Goal: Complete application form: Complete application form

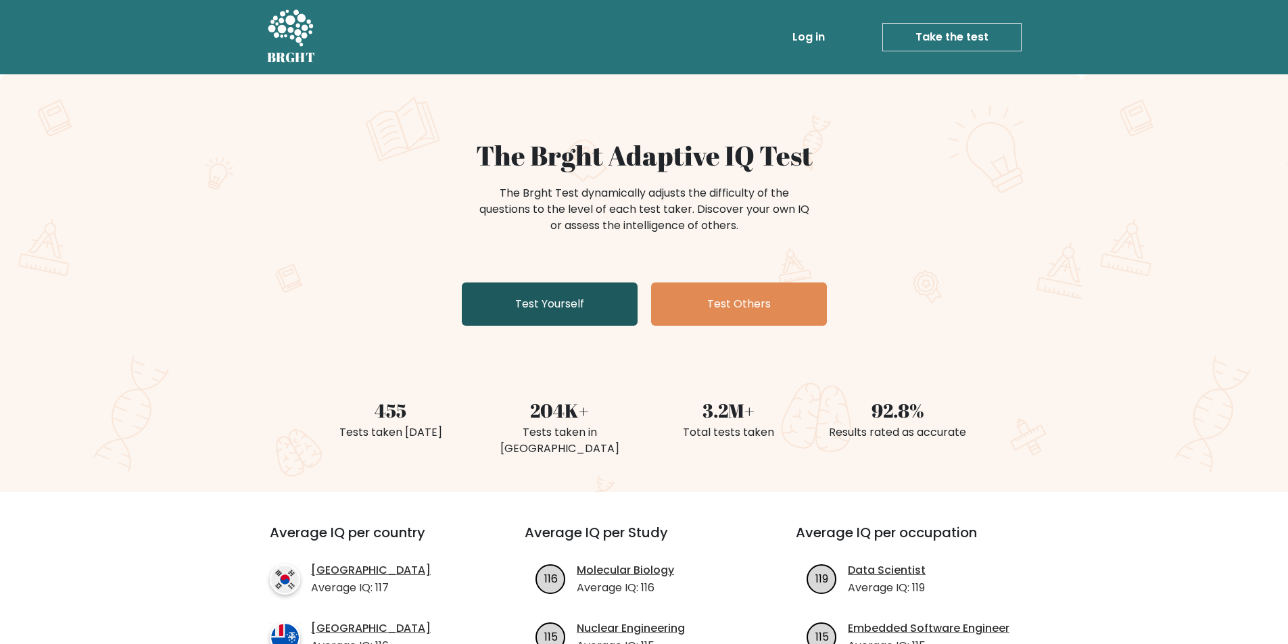
click at [577, 300] on link "Test Yourself" at bounding box center [550, 304] width 176 height 43
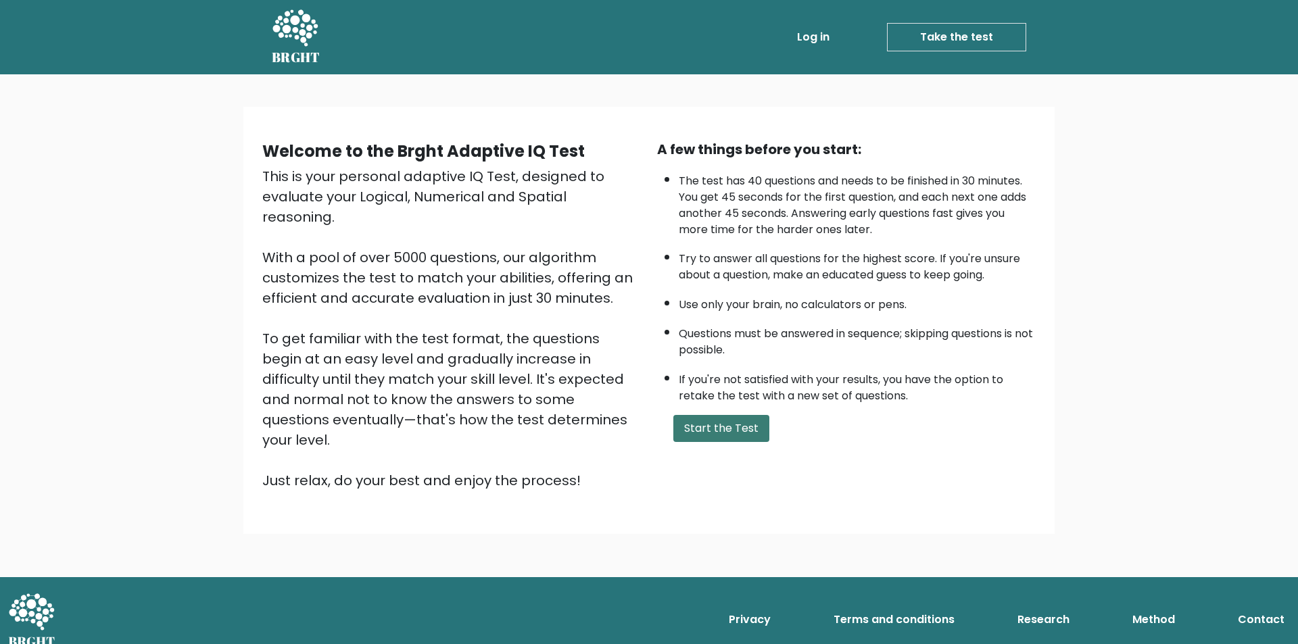
click at [710, 431] on button "Start the Test" at bounding box center [721, 428] width 96 height 27
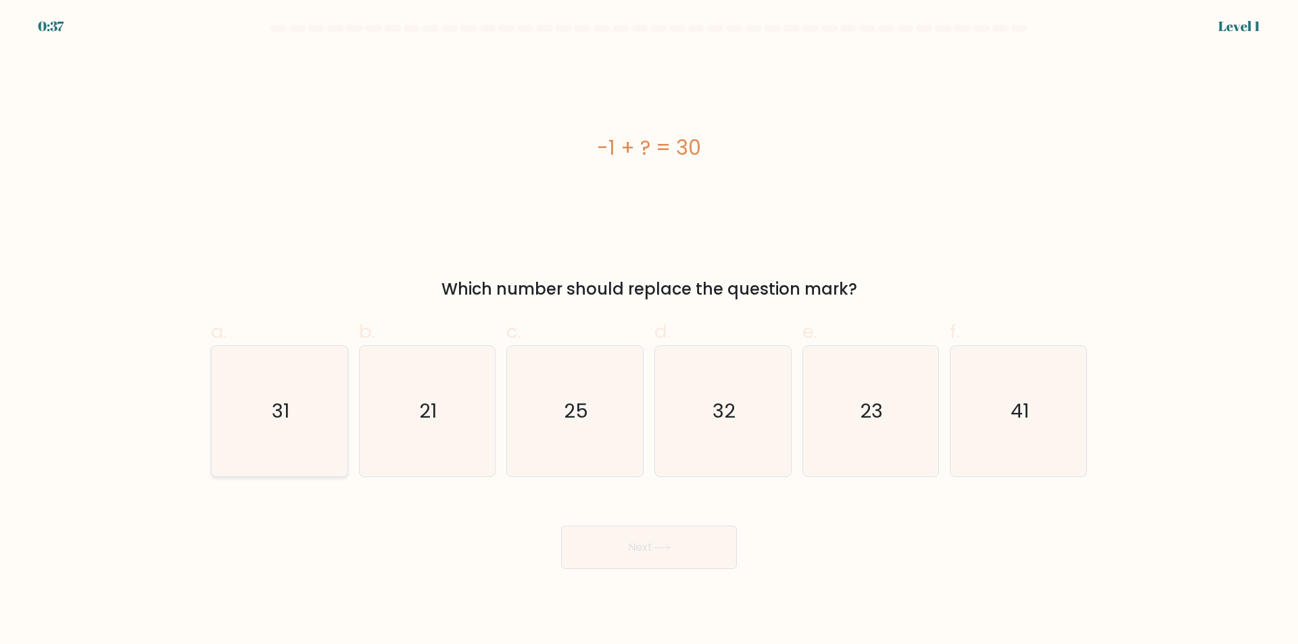
click at [316, 387] on icon "31" at bounding box center [279, 411] width 130 height 130
click at [649, 331] on input "a. 31" at bounding box center [649, 326] width 1 height 9
radio input "true"
click at [623, 537] on button "Next" at bounding box center [649, 547] width 176 height 43
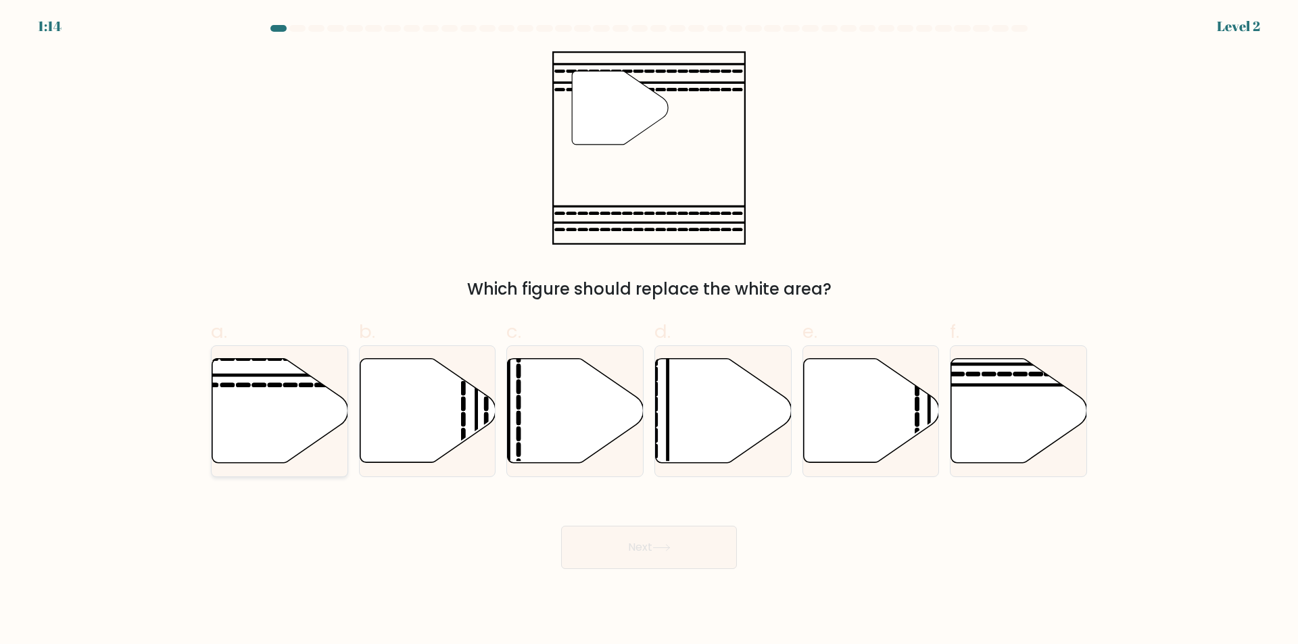
click at [279, 419] on icon at bounding box center [280, 411] width 136 height 104
click at [649, 331] on input "a." at bounding box center [649, 326] width 1 height 9
radio input "true"
click at [667, 562] on button "Next" at bounding box center [649, 547] width 176 height 43
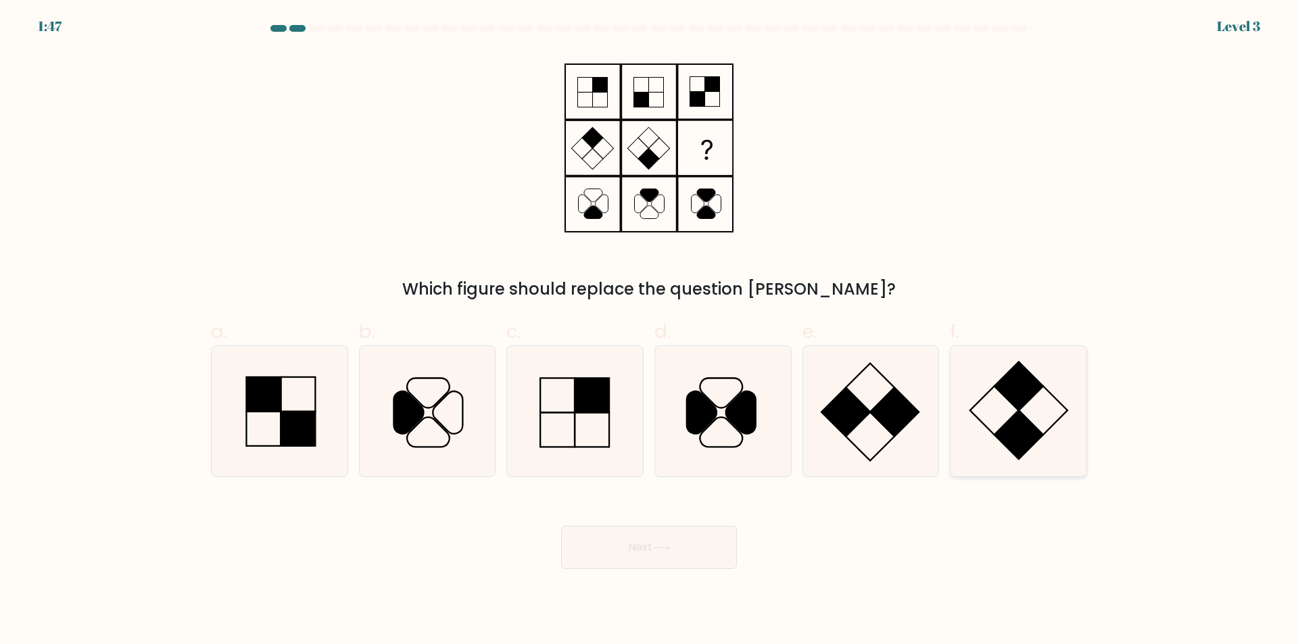
click at [1005, 417] on icon at bounding box center [1018, 411] width 130 height 130
click at [650, 331] on input "f." at bounding box center [649, 326] width 1 height 9
radio input "true"
click at [661, 539] on button "Next" at bounding box center [649, 547] width 176 height 43
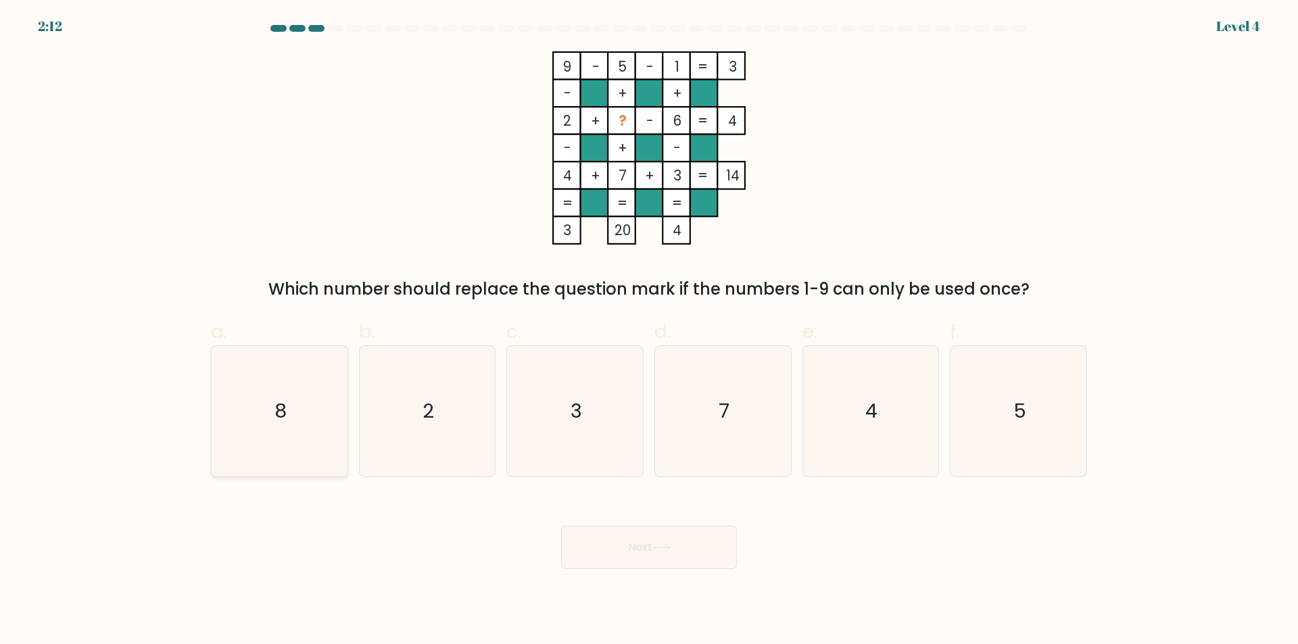
click at [293, 373] on icon "8" at bounding box center [279, 411] width 130 height 130
click at [649, 331] on input "a. 8" at bounding box center [649, 326] width 1 height 9
radio input "true"
click at [654, 537] on button "Next" at bounding box center [649, 547] width 176 height 43
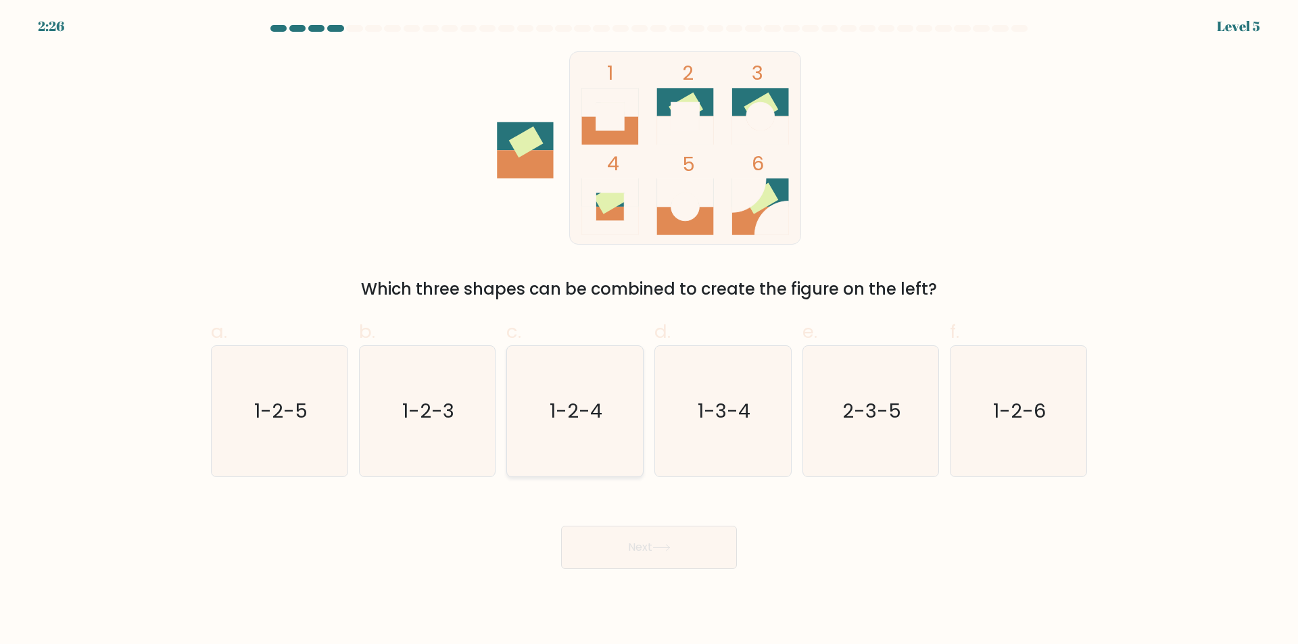
click at [591, 409] on text "1-2-4" at bounding box center [576, 411] width 53 height 27
click at [649, 331] on input "c. 1-2-4" at bounding box center [649, 326] width 1 height 9
radio input "true"
click at [651, 567] on button "Next" at bounding box center [649, 547] width 176 height 43
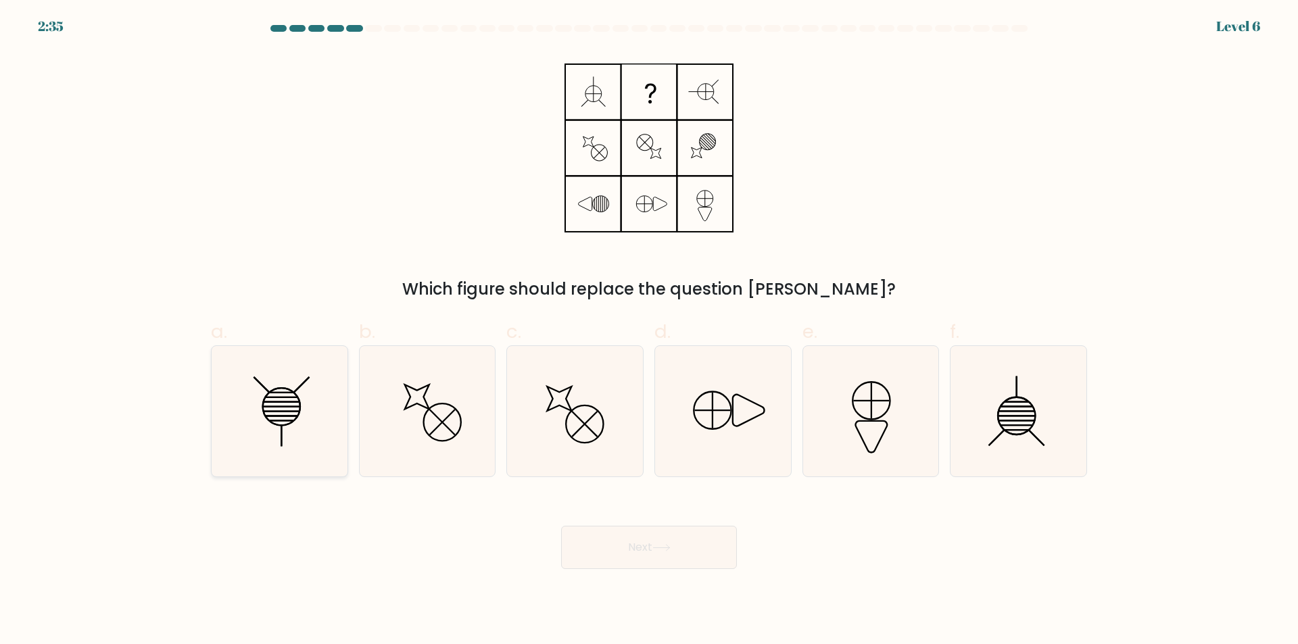
click at [308, 428] on icon at bounding box center [279, 411] width 130 height 130
click at [649, 331] on input "a." at bounding box center [649, 326] width 1 height 9
radio input "true"
click at [656, 550] on icon at bounding box center [661, 547] width 18 height 7
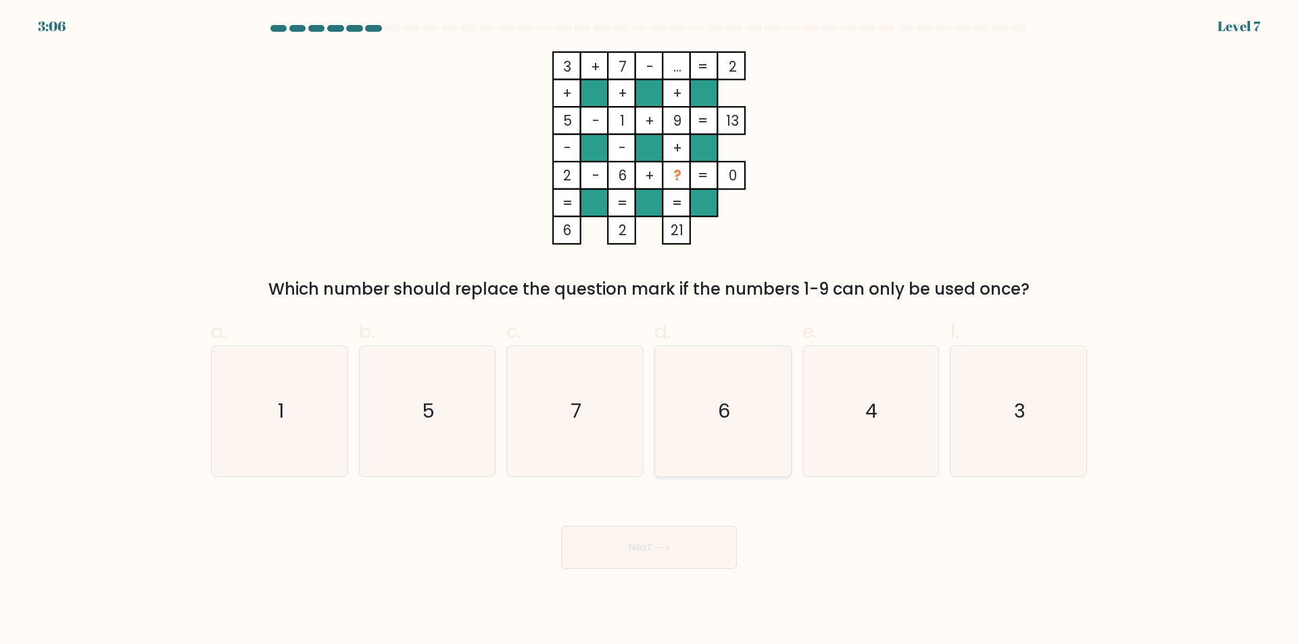
click at [742, 424] on icon "6" at bounding box center [723, 411] width 130 height 130
click at [650, 331] on input "d. 6" at bounding box center [649, 326] width 1 height 9
radio input "true"
click at [701, 544] on button "Next" at bounding box center [649, 547] width 176 height 43
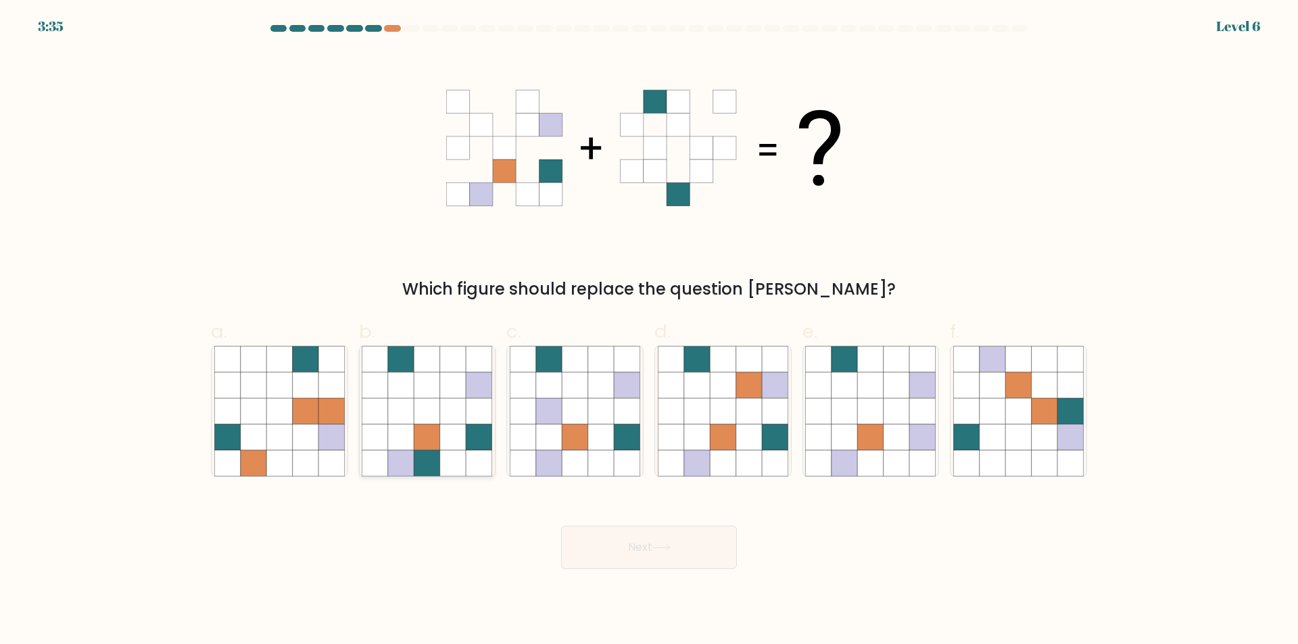
click at [418, 436] on icon at bounding box center [427, 437] width 26 height 26
click at [649, 331] on input "b." at bounding box center [649, 326] width 1 height 9
radio input "true"
click at [681, 560] on button "Next" at bounding box center [649, 547] width 176 height 43
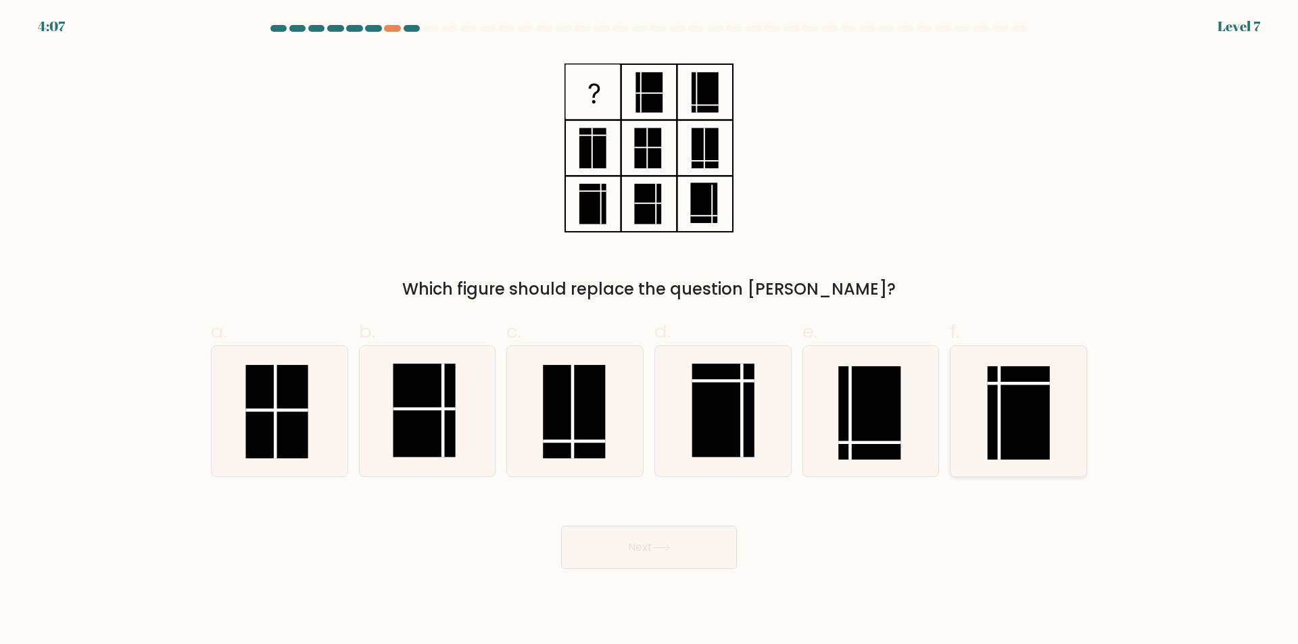
click at [1013, 414] on rect at bounding box center [1019, 412] width 62 height 93
click at [650, 331] on input "f." at bounding box center [649, 326] width 1 height 9
radio input "true"
click at [651, 558] on button "Next" at bounding box center [649, 547] width 176 height 43
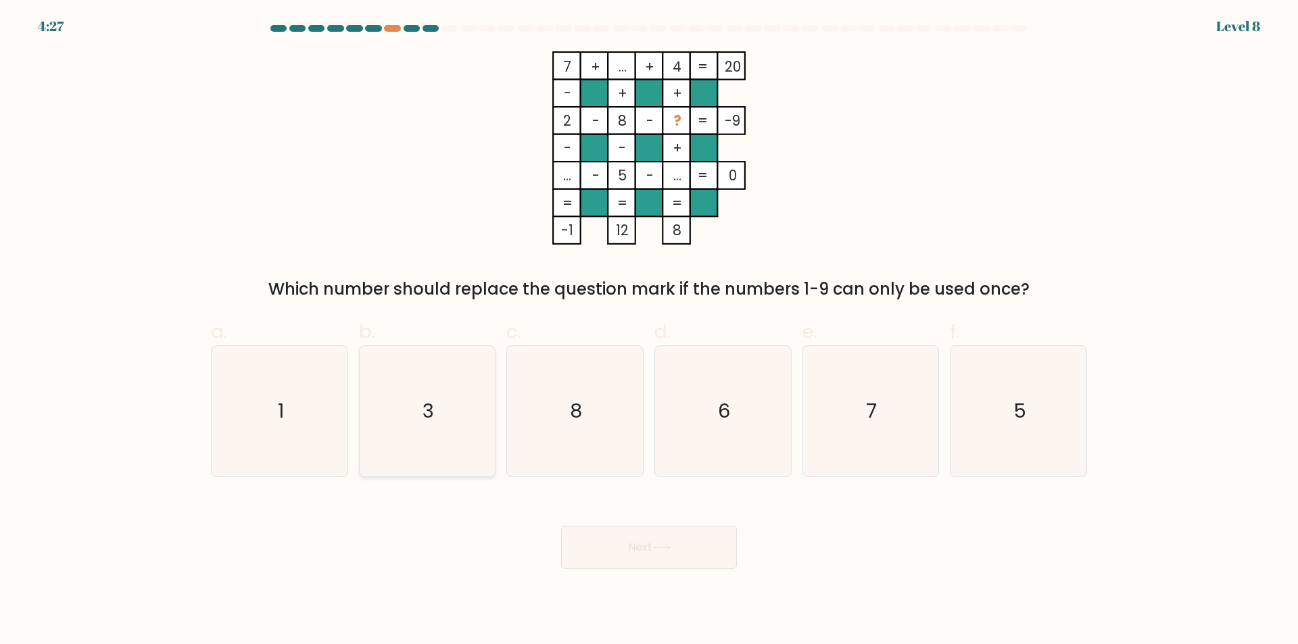
click at [442, 395] on icon "3" at bounding box center [427, 411] width 130 height 130
click at [649, 331] on input "b. 3" at bounding box center [649, 326] width 1 height 9
radio input "true"
click at [687, 548] on button "Next" at bounding box center [649, 547] width 176 height 43
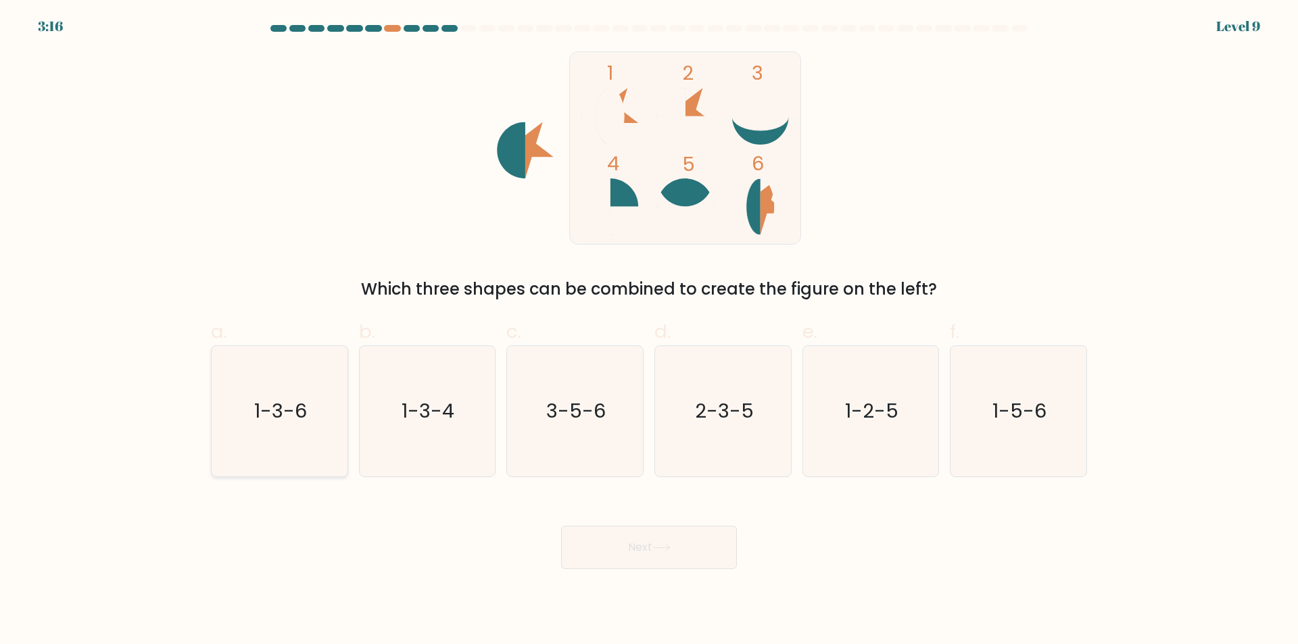
click at [284, 398] on text "1-3-6" at bounding box center [280, 411] width 53 height 27
click at [649, 331] on input "a. 1-3-6" at bounding box center [649, 326] width 1 height 9
radio input "true"
click at [647, 541] on button "Next" at bounding box center [649, 547] width 176 height 43
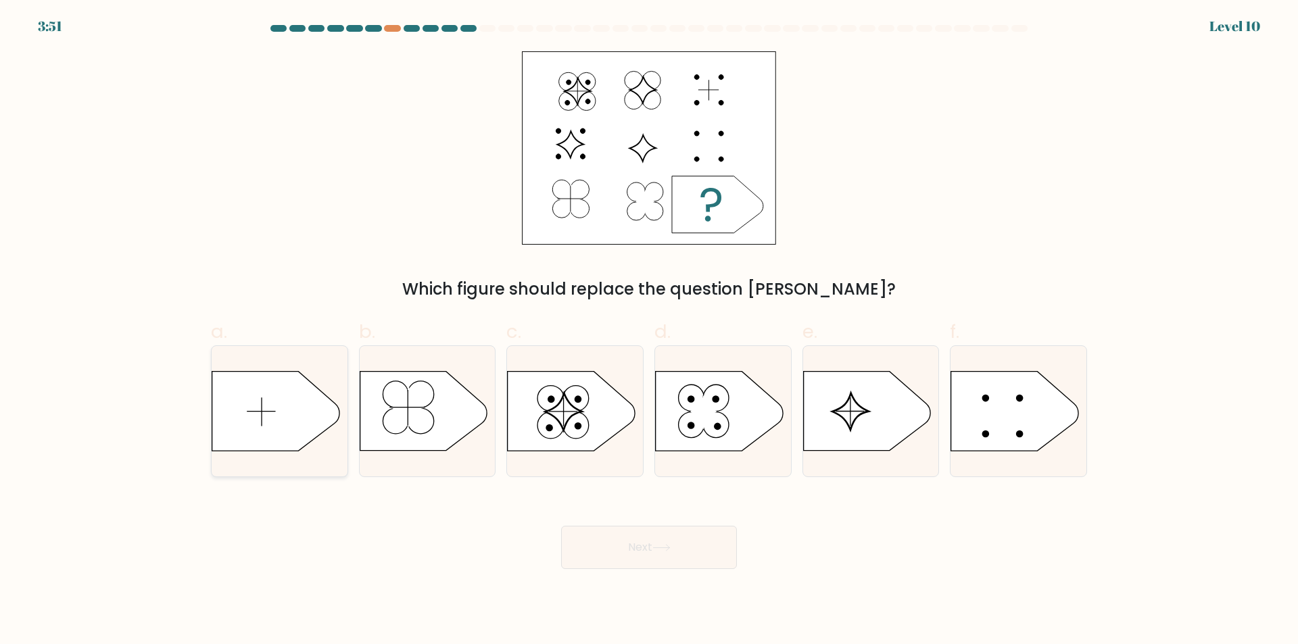
click at [277, 406] on icon at bounding box center [275, 411] width 127 height 79
click at [649, 331] on input "a." at bounding box center [649, 326] width 1 height 9
radio input "true"
click at [726, 549] on button "Next" at bounding box center [649, 547] width 176 height 43
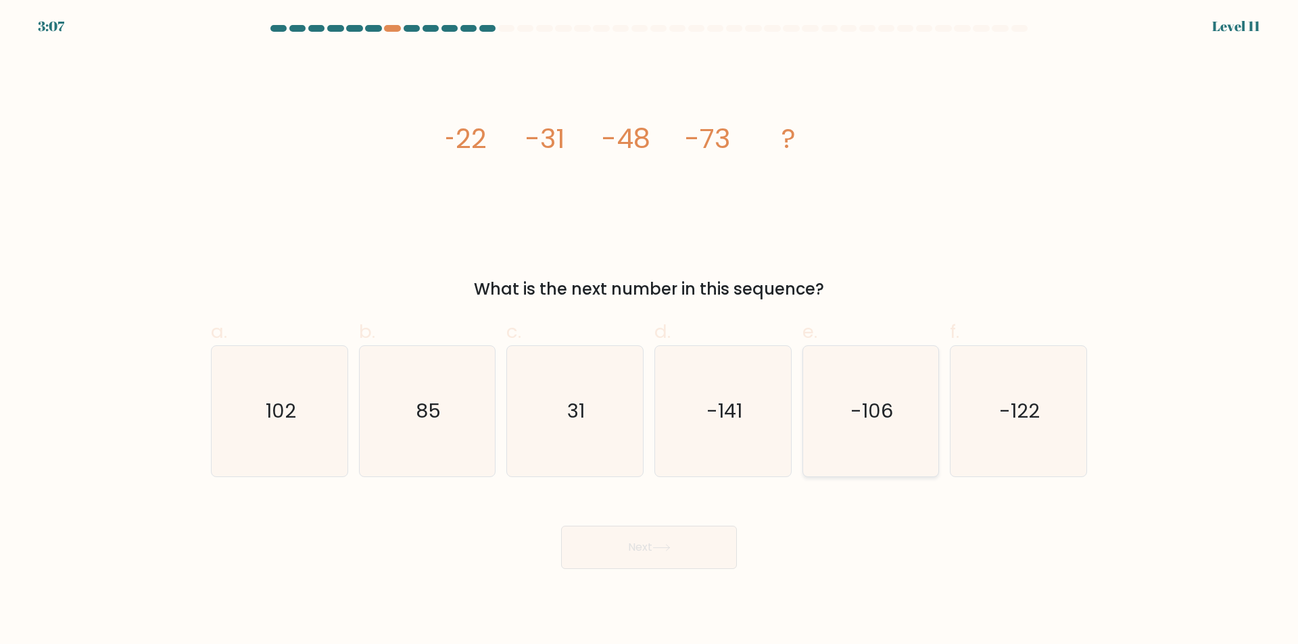
click at [923, 429] on icon "-106" at bounding box center [870, 411] width 130 height 130
click at [650, 331] on input "e. -106" at bounding box center [649, 326] width 1 height 9
radio input "true"
click at [712, 541] on button "Next" at bounding box center [649, 547] width 176 height 43
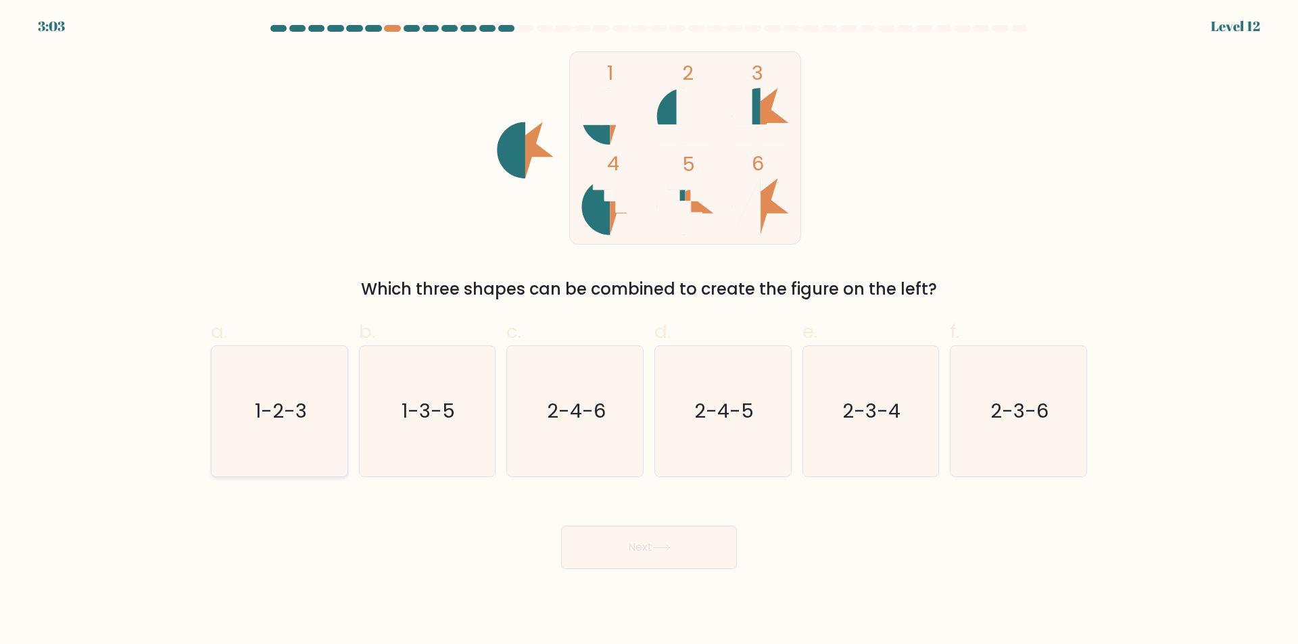
click at [321, 398] on icon "1-2-3" at bounding box center [279, 411] width 130 height 130
click at [649, 331] on input "a. 1-2-3" at bounding box center [649, 326] width 1 height 9
radio input "true"
click at [643, 566] on button "Next" at bounding box center [649, 547] width 176 height 43
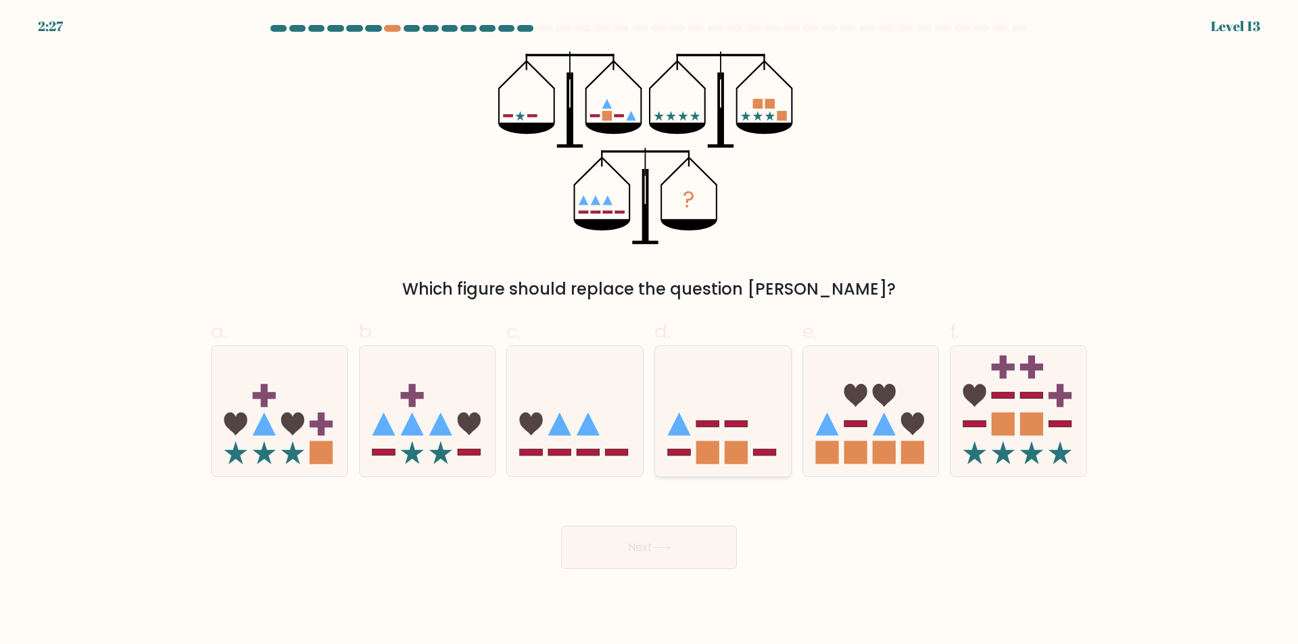
click at [731, 460] on rect at bounding box center [736, 452] width 23 height 23
click at [650, 331] on input "d." at bounding box center [649, 326] width 1 height 9
radio input "true"
click at [697, 531] on button "Next" at bounding box center [649, 547] width 176 height 43
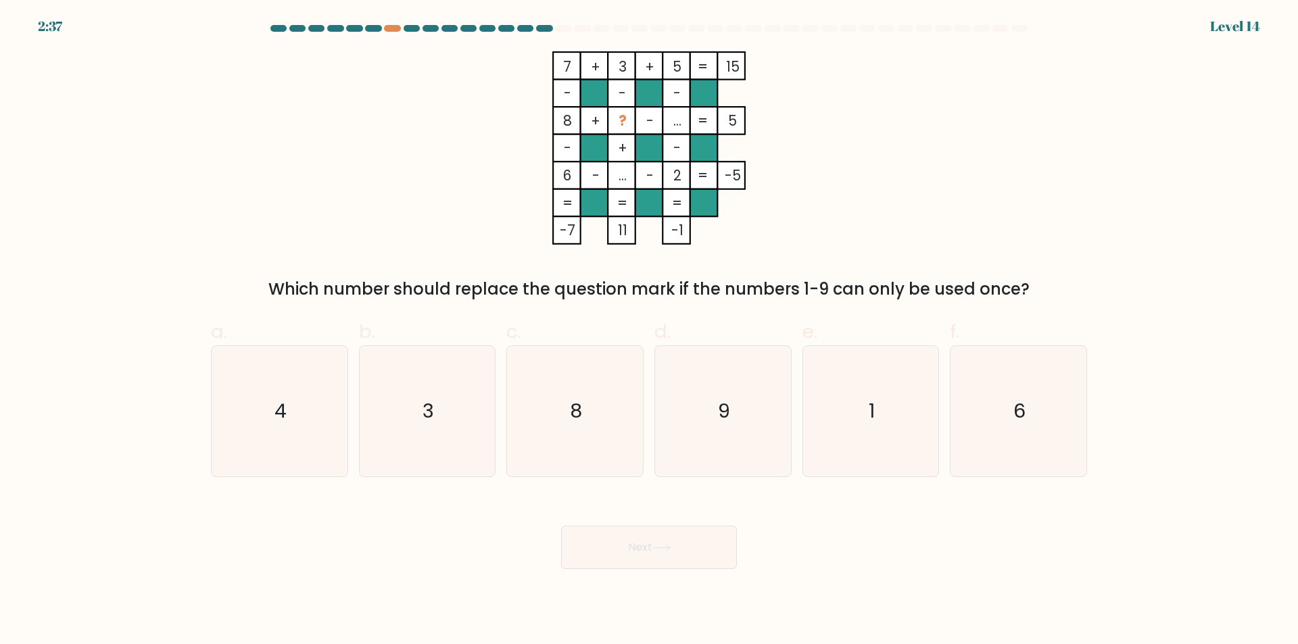
click at [626, 93] on tspan "-" at bounding box center [621, 93] width 7 height 20
click at [777, 115] on icon "7 + 3 + 5 15 - - - 8 + ? - ... 5 - + - 6 - ... - 2 = -5 = = = = -7 11 -1 =" at bounding box center [649, 147] width 406 height 193
click at [310, 402] on icon "4" at bounding box center [279, 411] width 130 height 130
click at [649, 331] on input "a. 4" at bounding box center [649, 326] width 1 height 9
radio input "true"
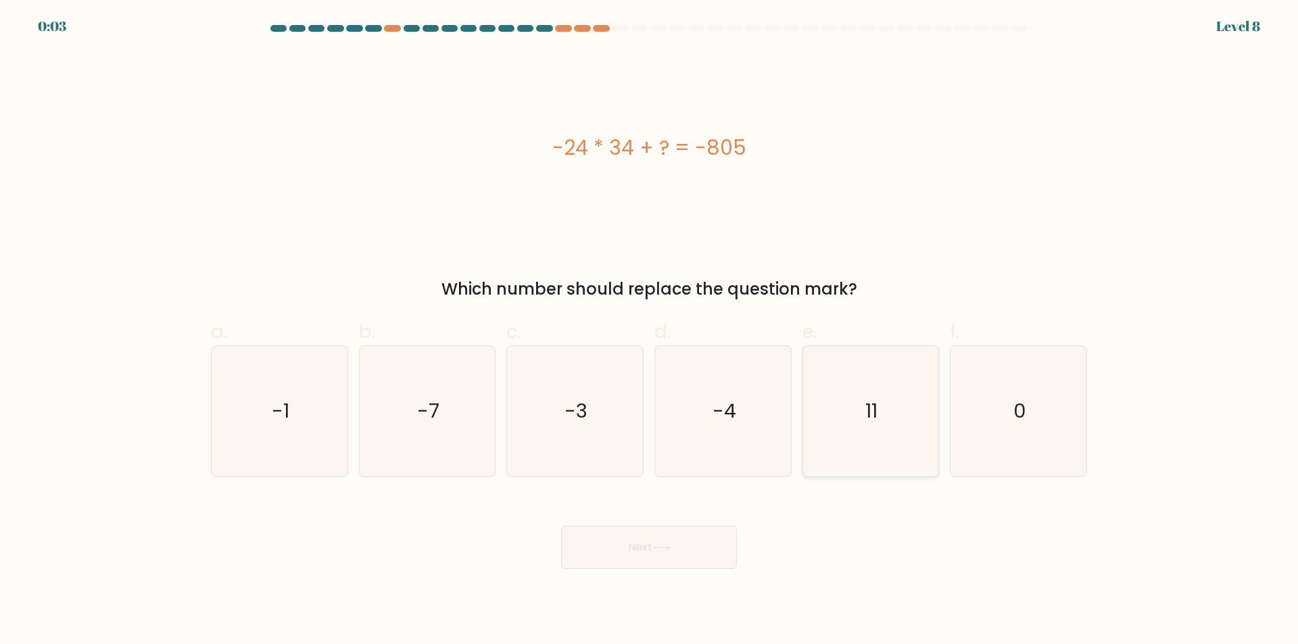
click at [866, 418] on icon "11" at bounding box center [870, 411] width 130 height 130
click at [650, 331] on input "e. 11" at bounding box center [649, 326] width 1 height 9
radio input "true"
click at [685, 537] on button "Next" at bounding box center [649, 547] width 176 height 43
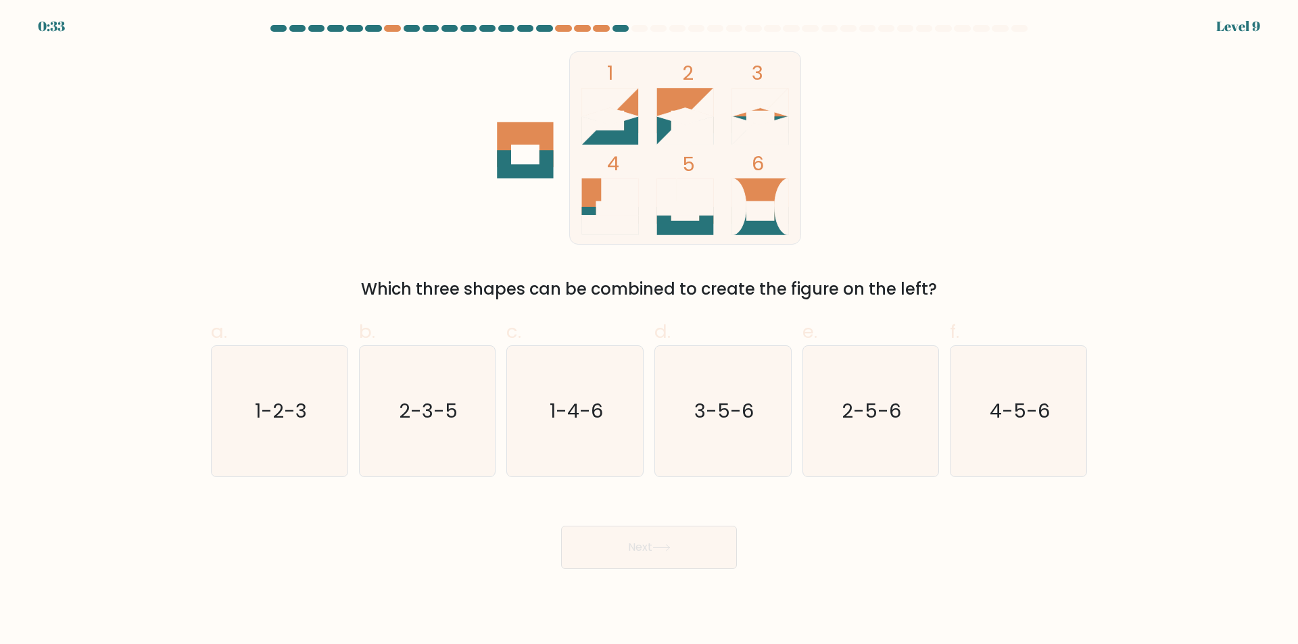
drag, startPoint x: 600, startPoint y: 118, endPoint x: 658, endPoint y: 115, distance: 58.9
click at [600, 118] on icon at bounding box center [610, 116] width 57 height 17
click at [264, 375] on icon "1-2-3" at bounding box center [279, 411] width 130 height 130
click at [649, 331] on input "a. 1-2-3" at bounding box center [649, 326] width 1 height 9
radio input "true"
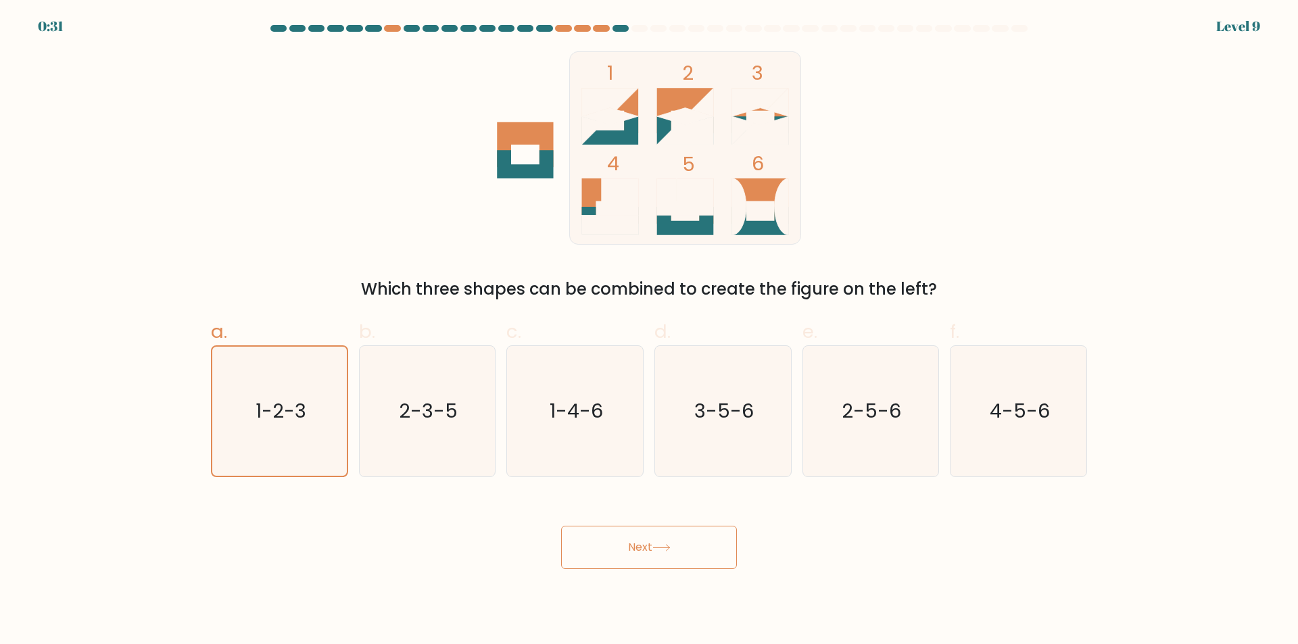
click at [652, 540] on button "Next" at bounding box center [649, 547] width 176 height 43
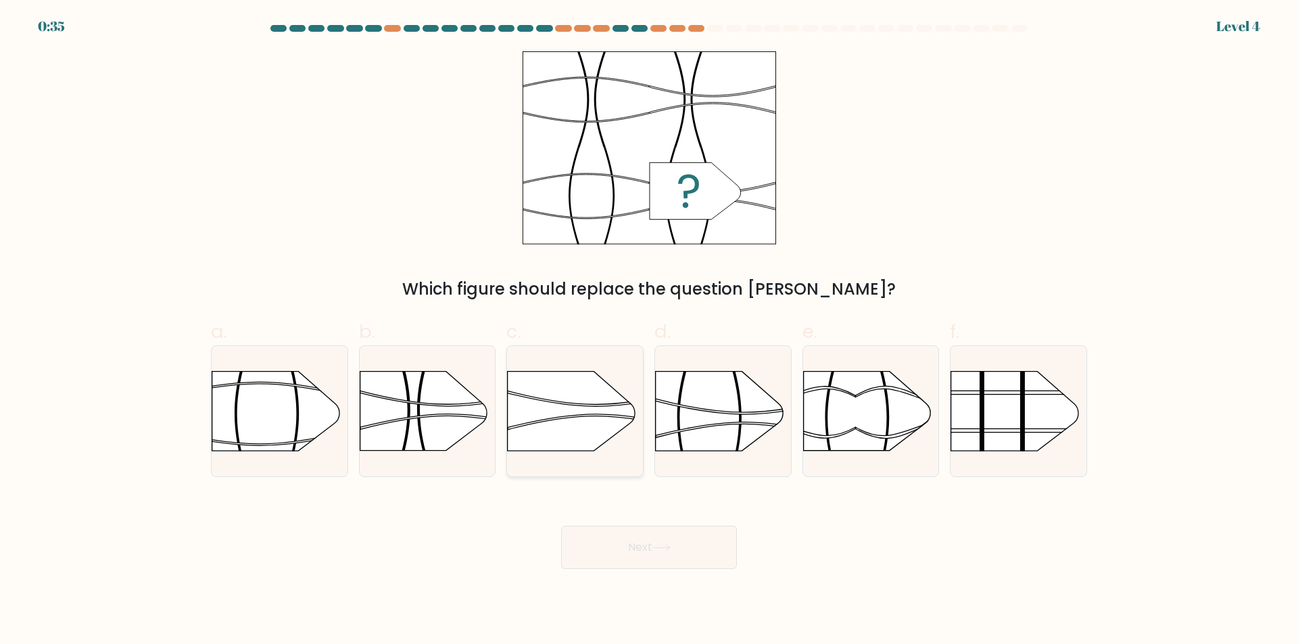
click at [592, 427] on rect at bounding box center [507, 477] width 353 height 268
click at [649, 331] on input "c." at bounding box center [649, 326] width 1 height 9
radio input "true"
click at [737, 427] on rect at bounding box center [655, 351] width 353 height 268
click at [650, 331] on input "d." at bounding box center [649, 326] width 1 height 9
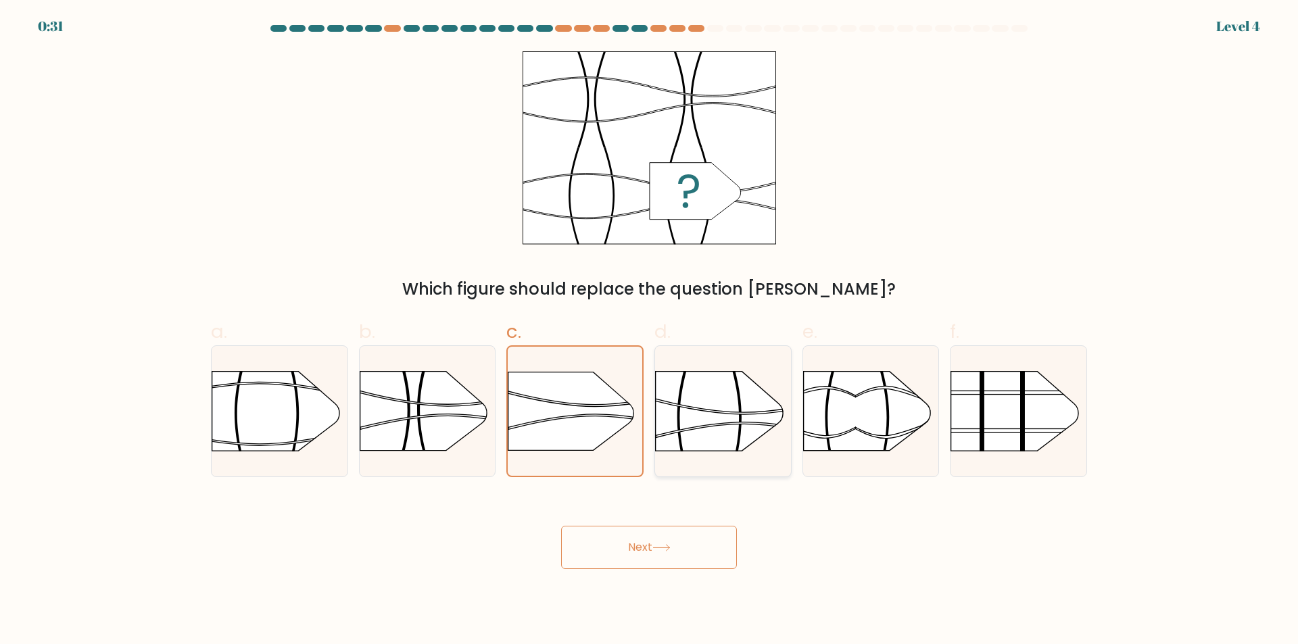
radio input "true"
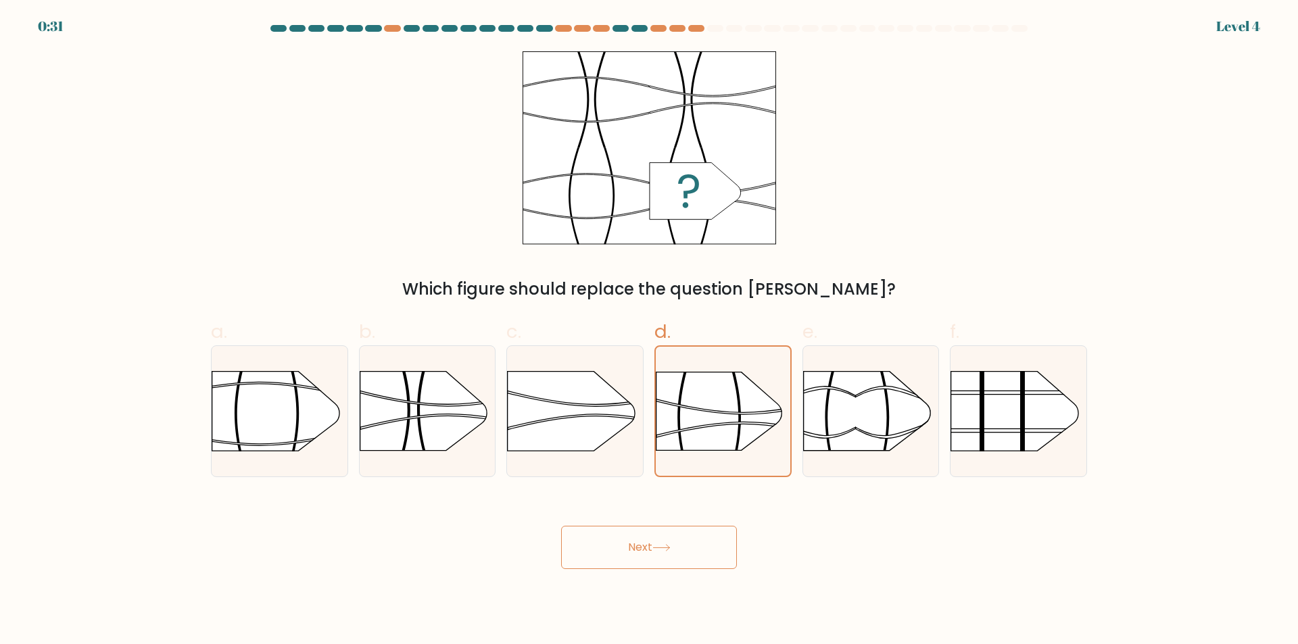
click at [707, 554] on button "Next" at bounding box center [649, 547] width 176 height 43
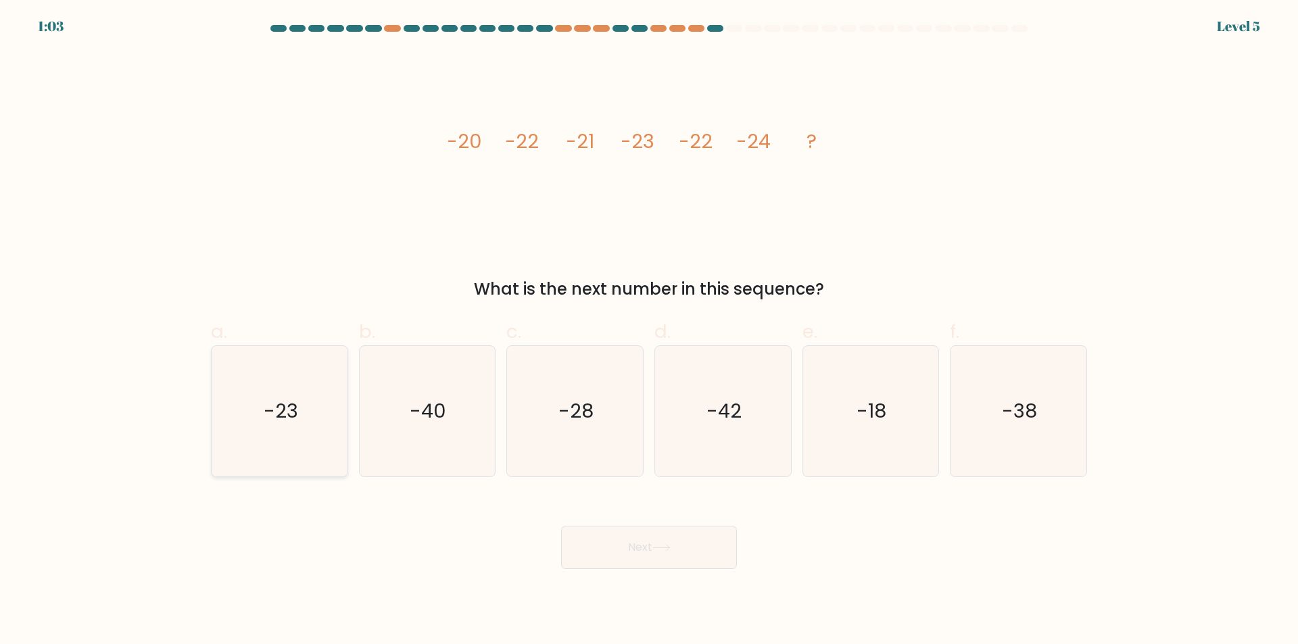
click at [306, 408] on icon "-23" at bounding box center [279, 411] width 130 height 130
click at [649, 331] on input "a. -23" at bounding box center [649, 326] width 1 height 9
radio input "true"
click at [664, 566] on button "Next" at bounding box center [649, 547] width 176 height 43
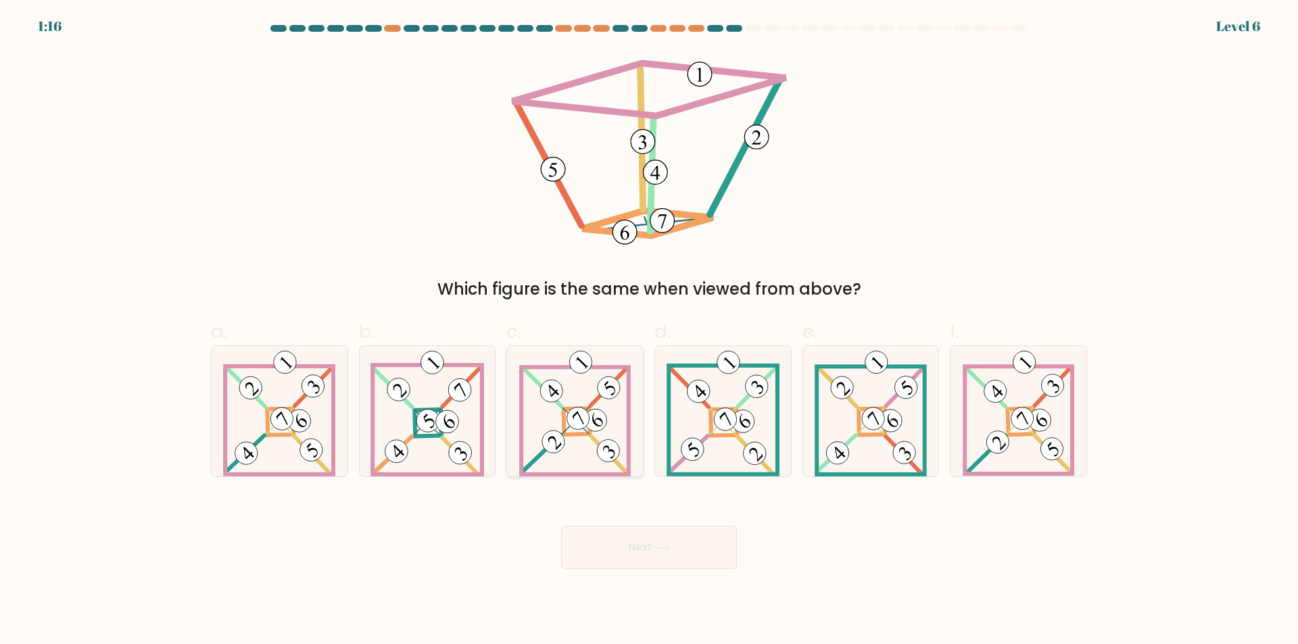
click at [589, 443] on icon at bounding box center [575, 411] width 112 height 130
click at [649, 331] on input "c." at bounding box center [649, 326] width 1 height 9
radio input "true"
click at [677, 541] on button "Next" at bounding box center [649, 547] width 176 height 43
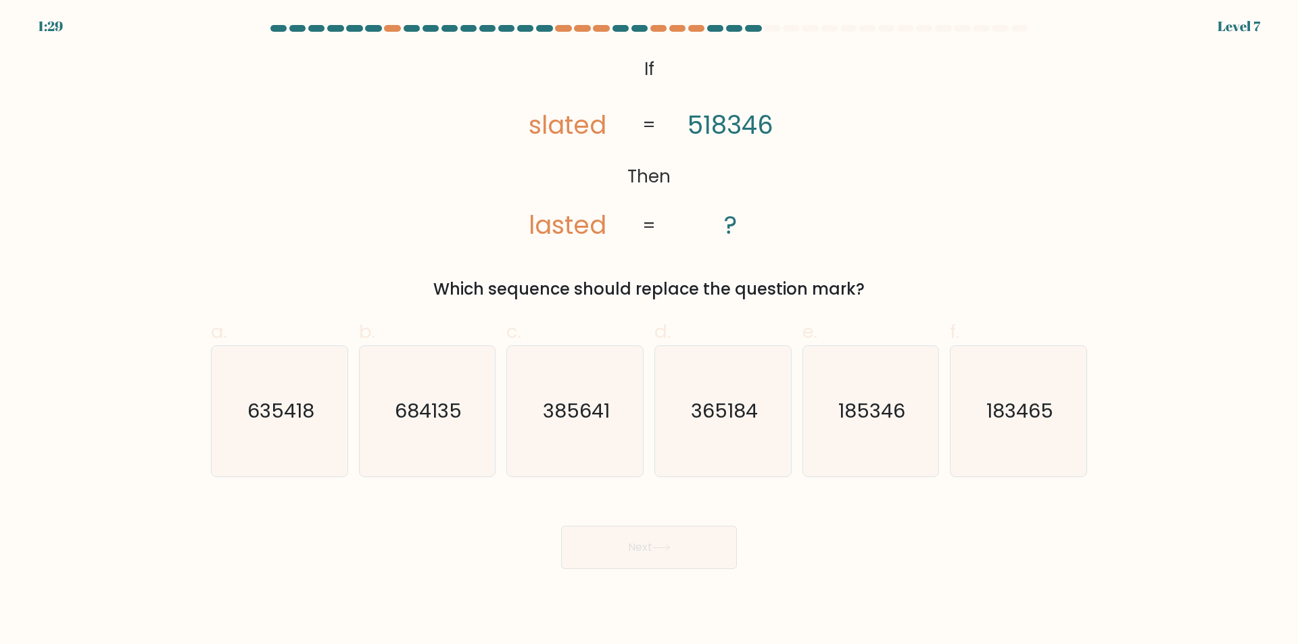
drag, startPoint x: 885, startPoint y: 419, endPoint x: 797, endPoint y: 477, distance: 105.9
click at [885, 419] on text "185346" at bounding box center [871, 411] width 67 height 27
click at [650, 331] on input "e. 185346" at bounding box center [649, 326] width 1 height 9
radio input "true"
click at [692, 528] on button "Next" at bounding box center [649, 547] width 176 height 43
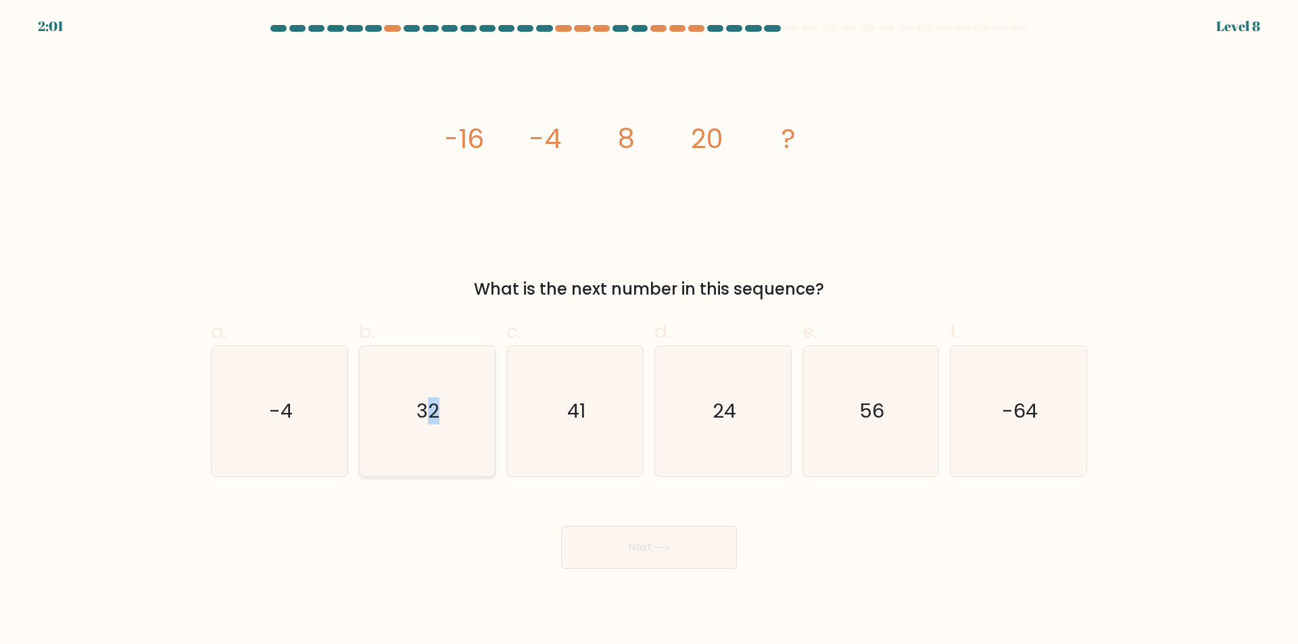
click at [434, 413] on text "32" at bounding box center [428, 411] width 23 height 27
click at [434, 401] on text "32" at bounding box center [428, 411] width 23 height 27
click at [649, 331] on input "b. 32" at bounding box center [649, 326] width 1 height 9
radio input "true"
click at [638, 552] on button "Next" at bounding box center [649, 547] width 176 height 43
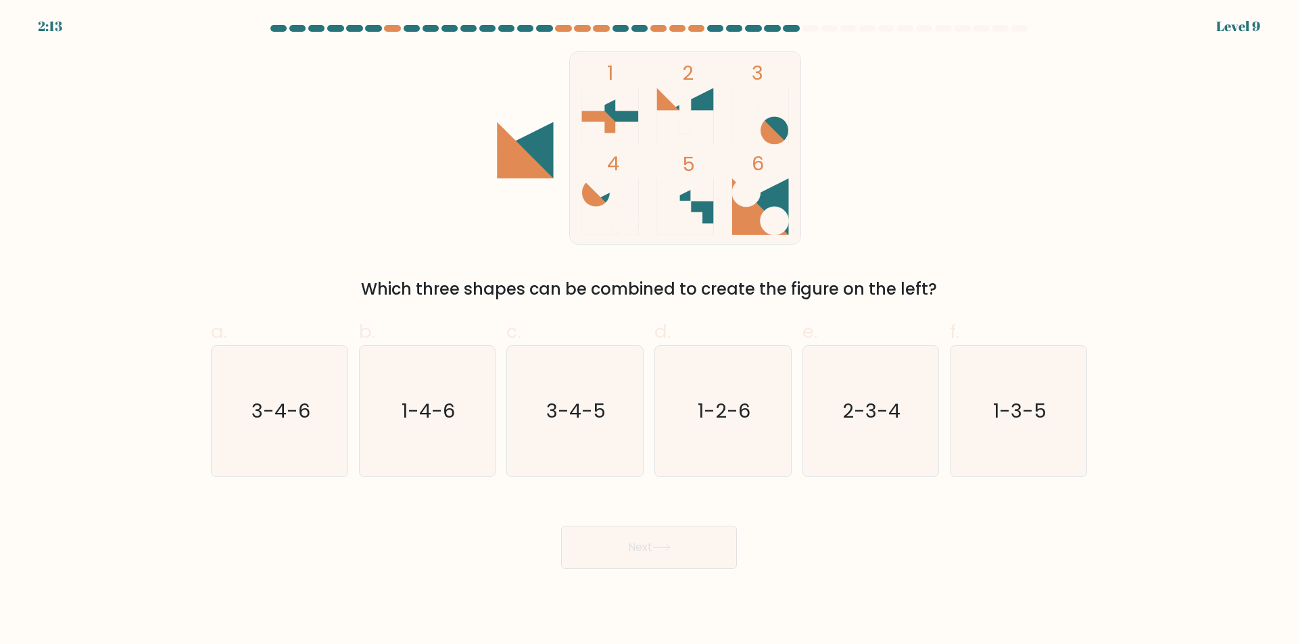
drag, startPoint x: 651, startPoint y: 305, endPoint x: 1023, endPoint y: 153, distance: 402.3
click at [1023, 153] on div "1 2 3 4 5 6 Which three shapes can be combined to create the figure on the left?" at bounding box center [649, 176] width 892 height 250
click at [306, 414] on text "3-4-6" at bounding box center [280, 411] width 59 height 27
click at [649, 331] on input "a. 3-4-6" at bounding box center [649, 326] width 1 height 9
radio input "true"
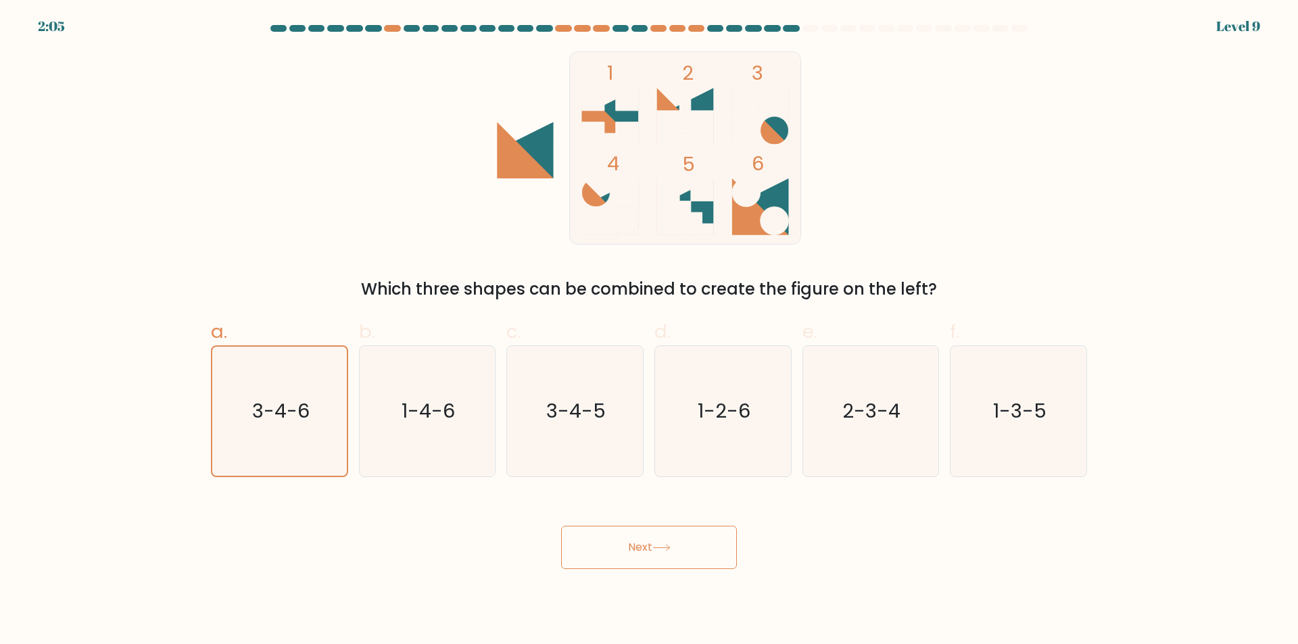
click at [660, 530] on button "Next" at bounding box center [649, 547] width 176 height 43
click at [686, 551] on button "Next" at bounding box center [649, 547] width 176 height 43
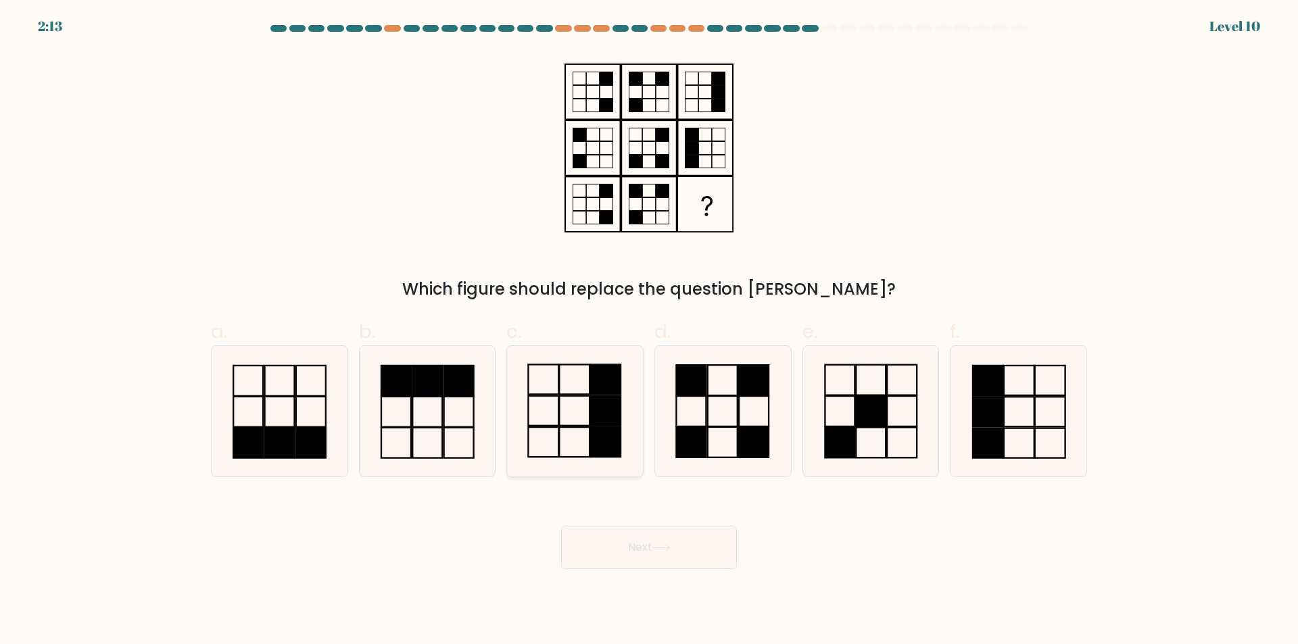
drag, startPoint x: 606, startPoint y: 408, endPoint x: 642, endPoint y: 439, distance: 47.0
click at [607, 408] on rect at bounding box center [605, 411] width 30 height 30
click at [649, 331] on input "c." at bounding box center [649, 326] width 1 height 9
radio input "true"
click at [670, 558] on button "Next" at bounding box center [649, 547] width 176 height 43
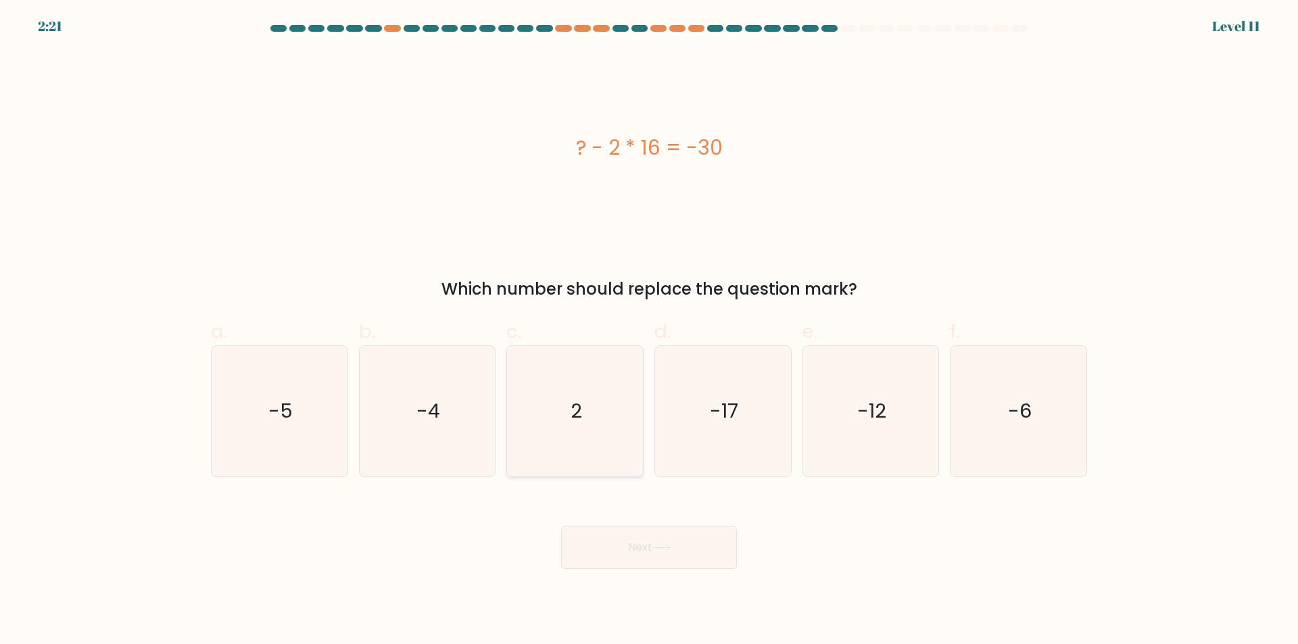
click at [560, 416] on icon "2" at bounding box center [575, 411] width 130 height 130
click at [649, 331] on input "c. 2" at bounding box center [649, 326] width 1 height 9
radio input "true"
click at [677, 526] on button "Next" at bounding box center [649, 547] width 176 height 43
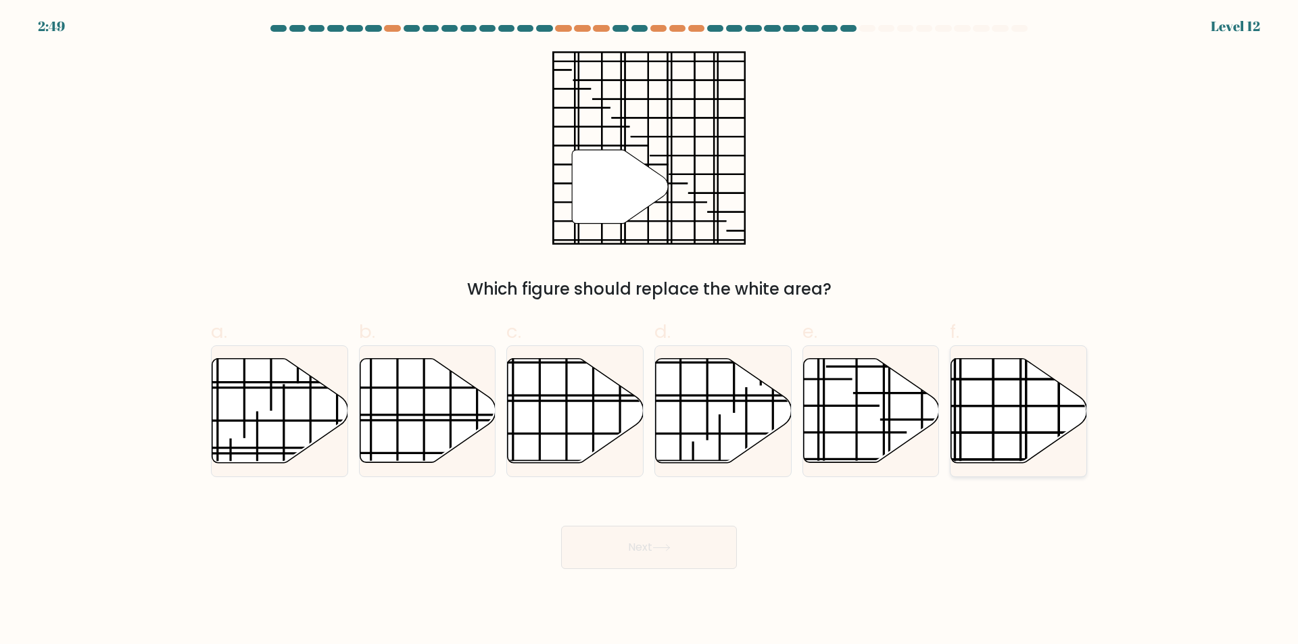
click at [1013, 410] on icon at bounding box center [1019, 411] width 136 height 104
click at [650, 331] on input "f." at bounding box center [649, 326] width 1 height 9
radio input "true"
click at [662, 556] on button "Next" at bounding box center [649, 547] width 176 height 43
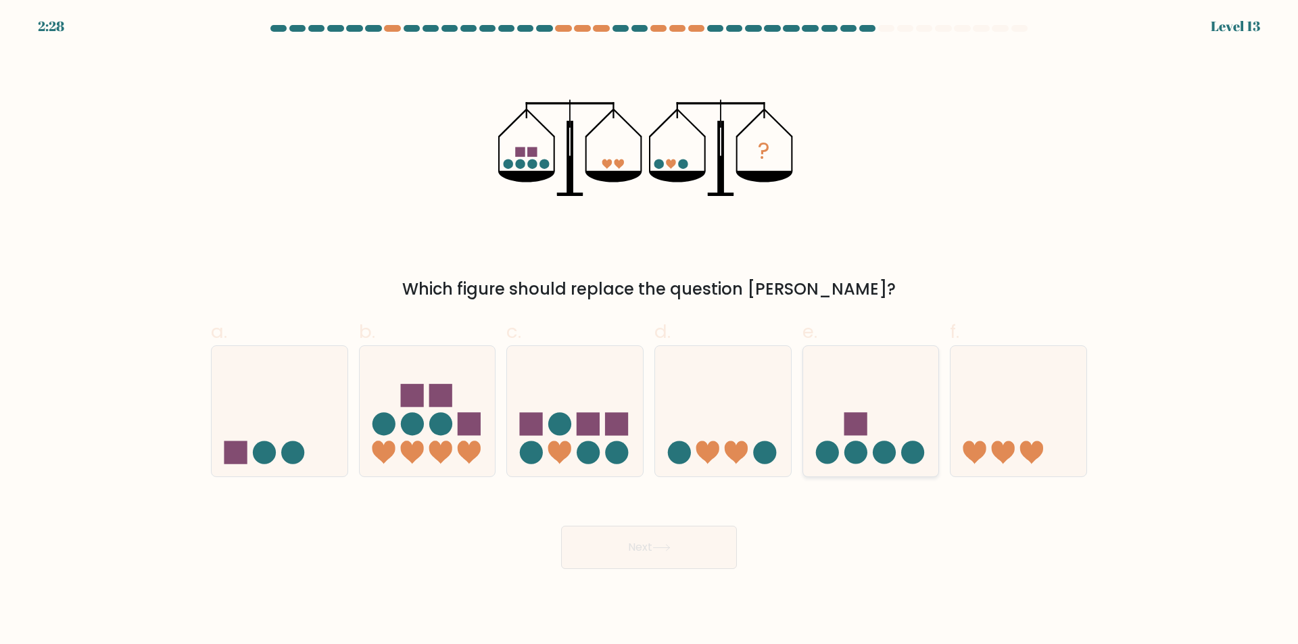
click at [890, 450] on circle at bounding box center [884, 452] width 23 height 23
click at [650, 331] on input "e." at bounding box center [649, 326] width 1 height 9
radio input "true"
click at [666, 542] on button "Next" at bounding box center [649, 547] width 176 height 43
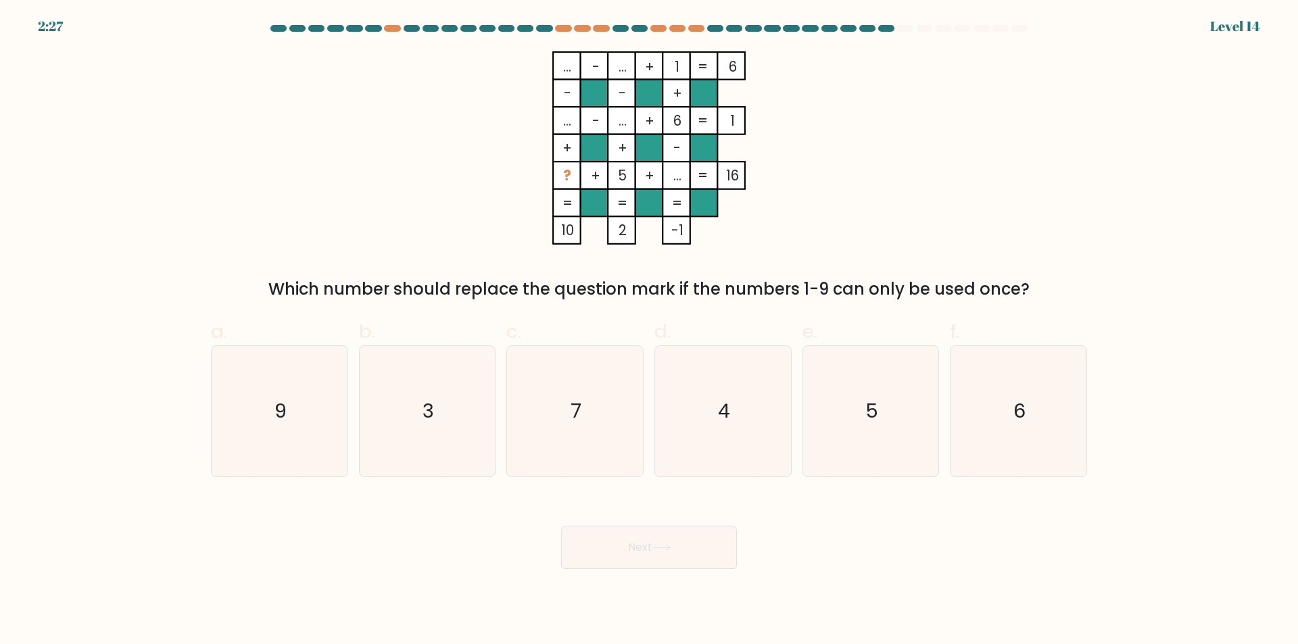
drag, startPoint x: 683, startPoint y: 179, endPoint x: 668, endPoint y: 178, distance: 15.6
click at [668, 178] on icon "... - ... + 1 6 - - + ... - ... + 6 1 + + - ? + 5 + ... = 16 = = = = 10 2 -1 =" at bounding box center [649, 147] width 406 height 193
click at [676, 180] on tspan "..." at bounding box center [677, 176] width 8 height 20
click at [409, 382] on icon "3" at bounding box center [427, 411] width 130 height 130
click at [649, 331] on input "b. 3" at bounding box center [649, 326] width 1 height 9
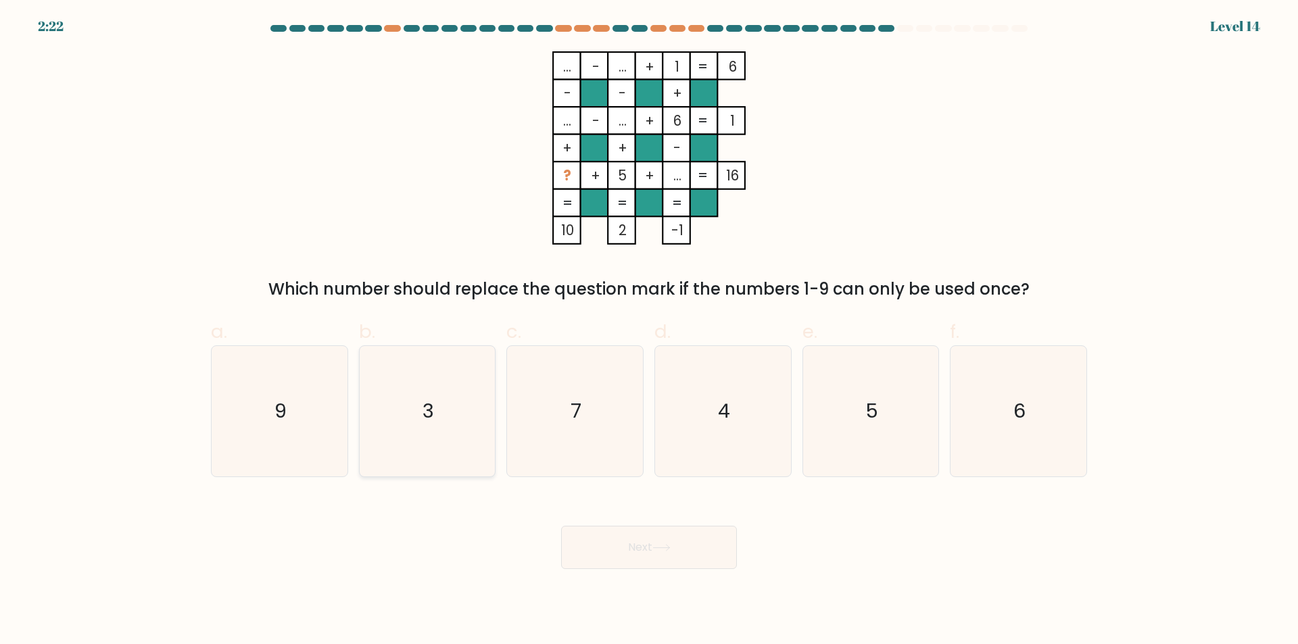
radio input "true"
click at [667, 548] on icon at bounding box center [661, 547] width 18 height 7
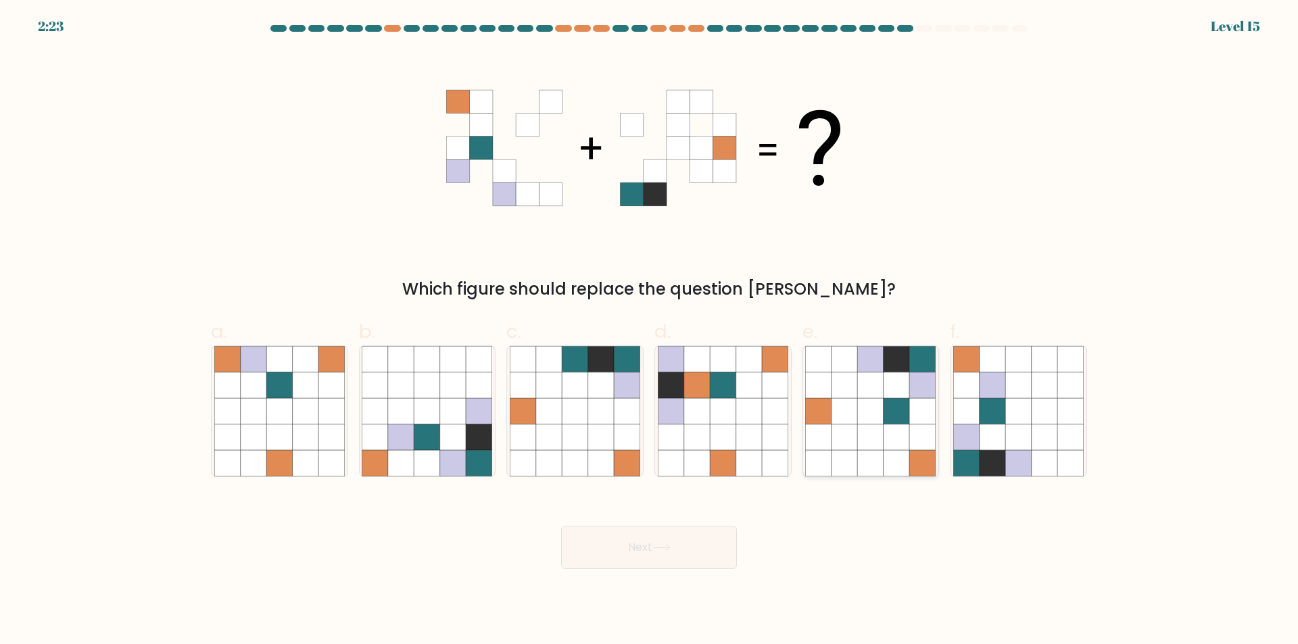
click at [878, 367] on icon at bounding box center [871, 360] width 26 height 26
click at [650, 331] on input "e." at bounding box center [649, 326] width 1 height 9
radio input "true"
click at [669, 549] on icon at bounding box center [661, 548] width 16 height 6
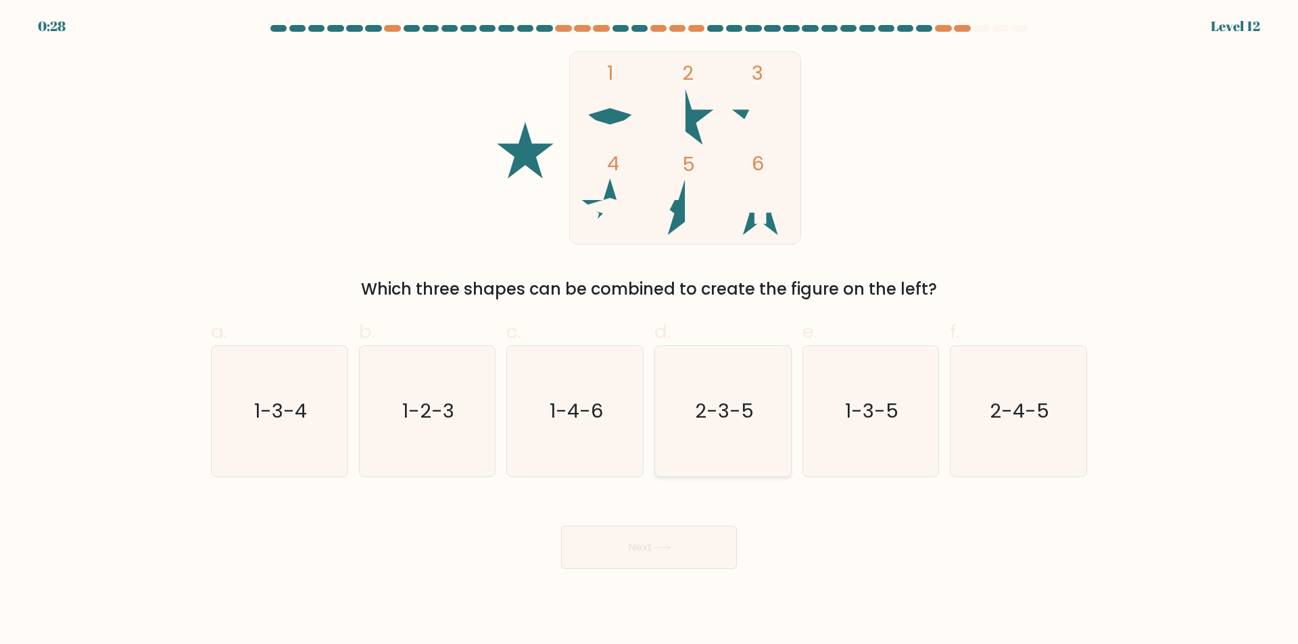
click at [708, 395] on icon "2-3-5" at bounding box center [723, 411] width 130 height 130
click at [650, 331] on input "d. 2-3-5" at bounding box center [649, 326] width 1 height 9
radio input "true"
click at [679, 545] on button "Next" at bounding box center [649, 547] width 176 height 43
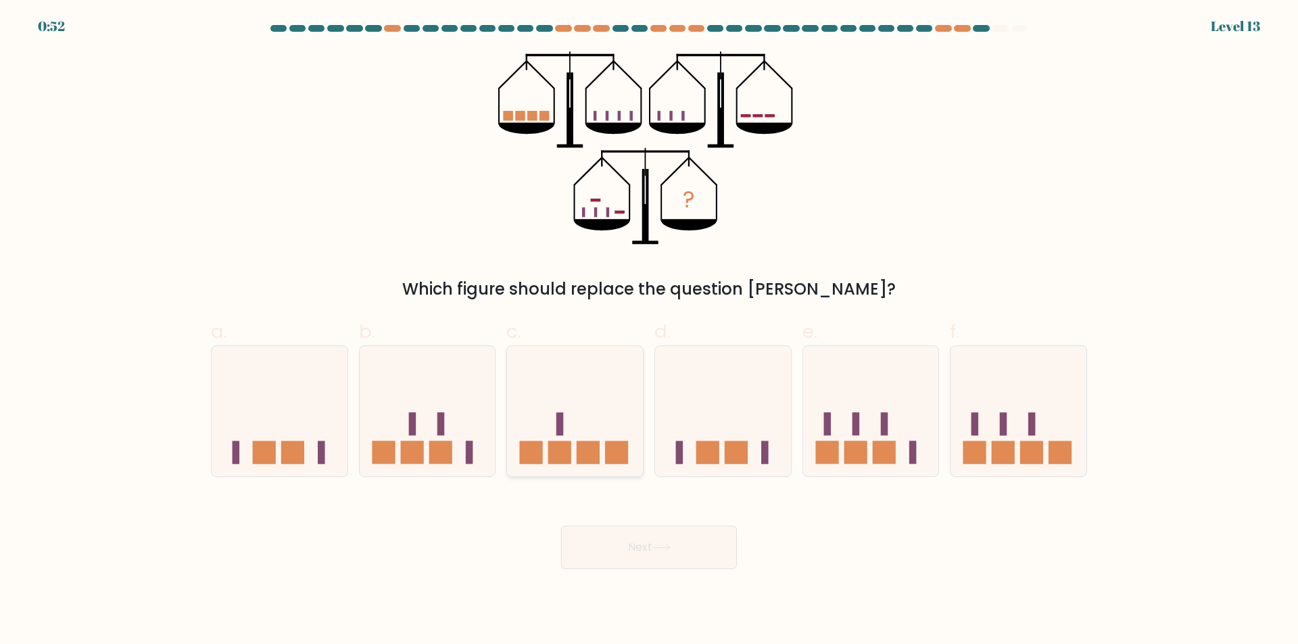
click at [596, 445] on rect at bounding box center [588, 452] width 23 height 23
click at [649, 331] on input "c." at bounding box center [649, 326] width 1 height 9
radio input "true"
click at [680, 553] on button "Next" at bounding box center [649, 547] width 176 height 43
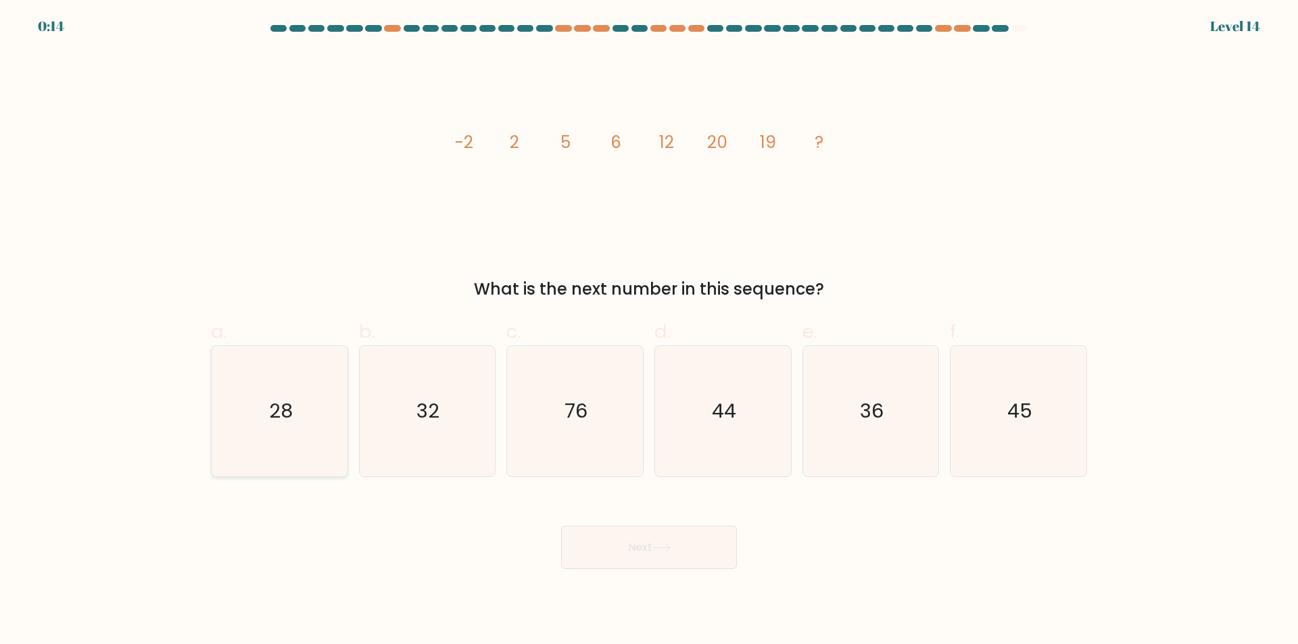
click at [268, 419] on icon "28" at bounding box center [279, 411] width 130 height 130
click at [649, 331] on input "a. 28" at bounding box center [649, 326] width 1 height 9
radio input "true"
click at [652, 550] on button "Next" at bounding box center [649, 547] width 176 height 43
click at [664, 548] on icon at bounding box center [661, 548] width 16 height 6
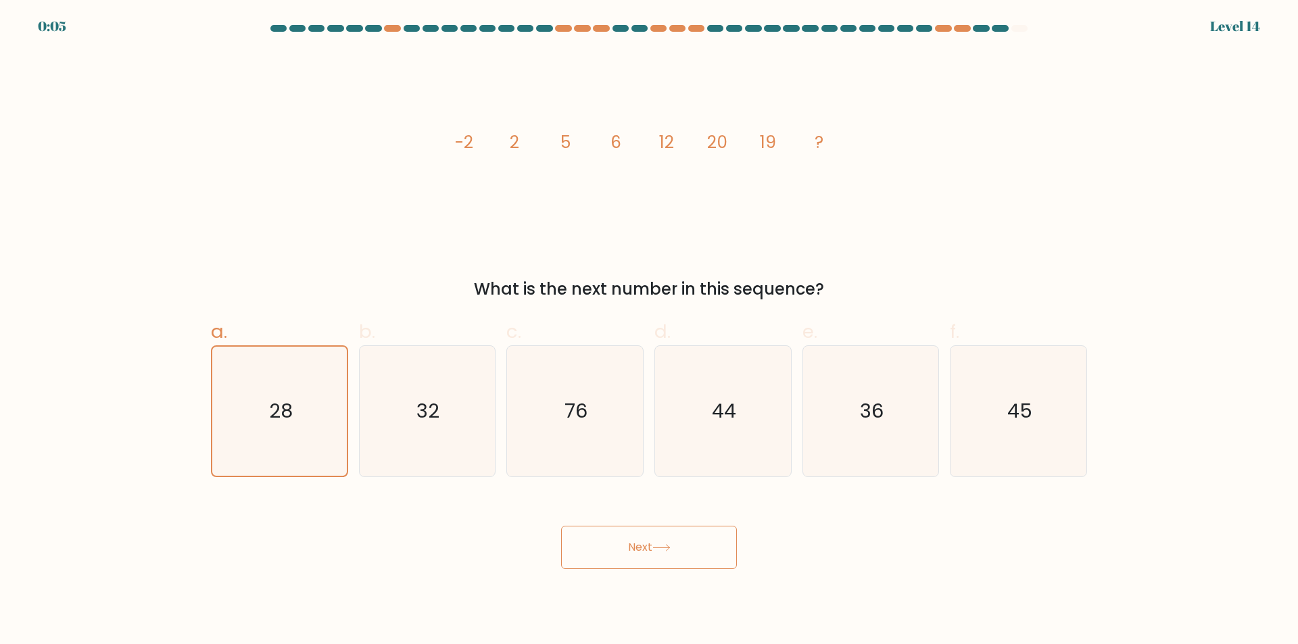
click at [644, 558] on button "Next" at bounding box center [649, 547] width 176 height 43
click at [436, 371] on icon "32" at bounding box center [427, 411] width 130 height 130
click at [649, 331] on input "b. 32" at bounding box center [649, 326] width 1 height 9
radio input "true"
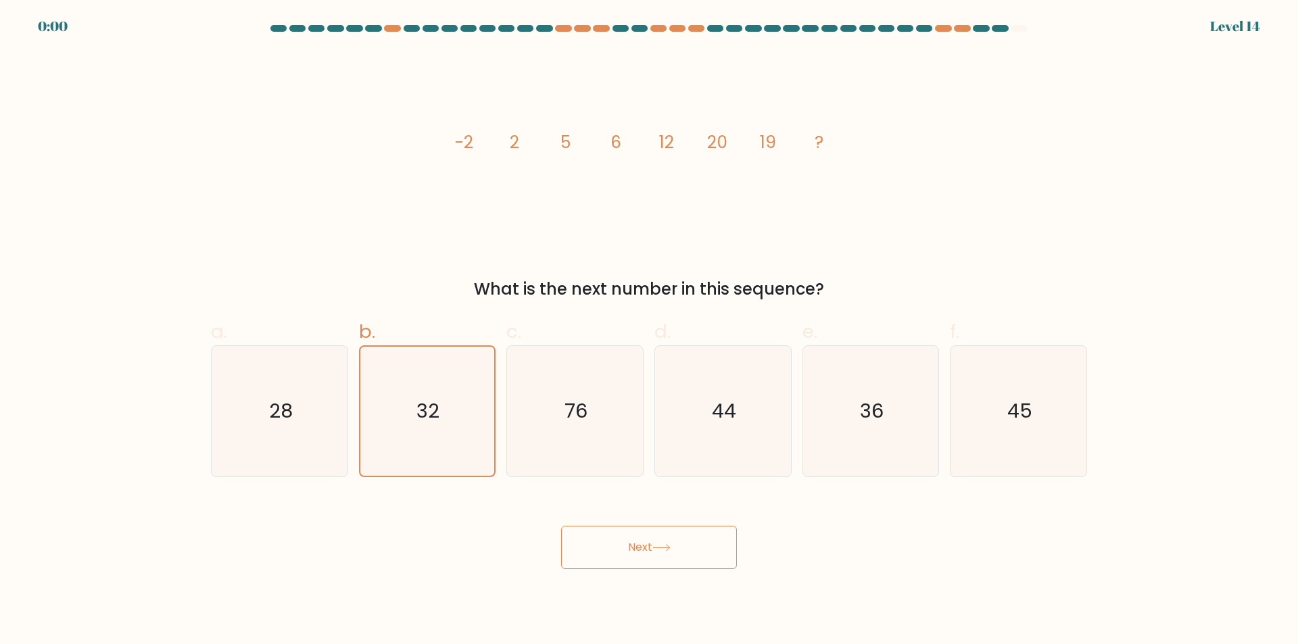
click at [643, 537] on button "Next" at bounding box center [649, 547] width 176 height 43
click at [577, 404] on text "76" at bounding box center [576, 411] width 23 height 27
click at [649, 331] on input "c. 76" at bounding box center [649, 326] width 1 height 9
radio input "true"
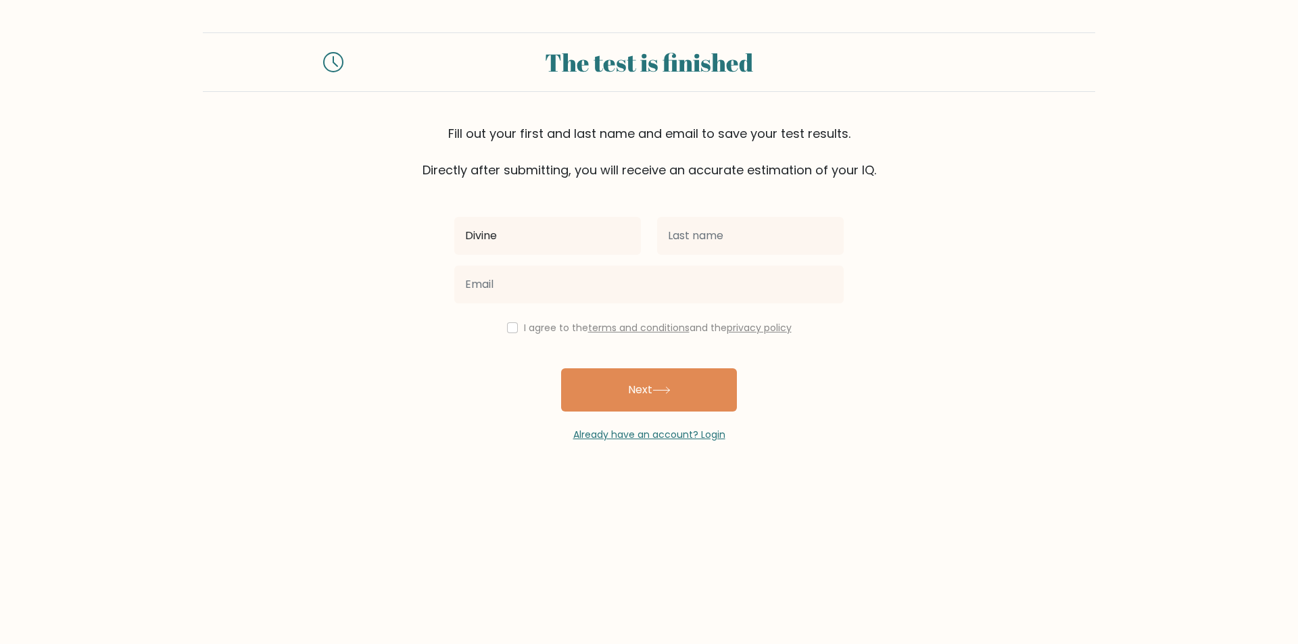
type input "Divine"
type input "Doromal"
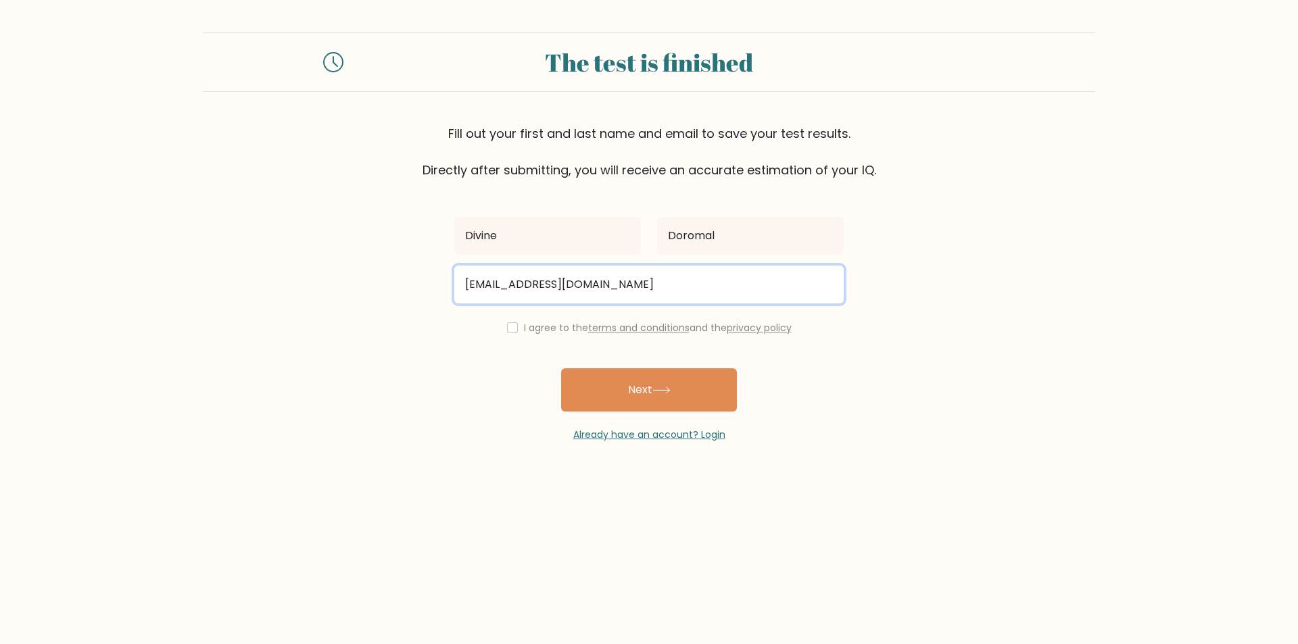
type input "[EMAIL_ADDRESS][DOMAIN_NAME]"
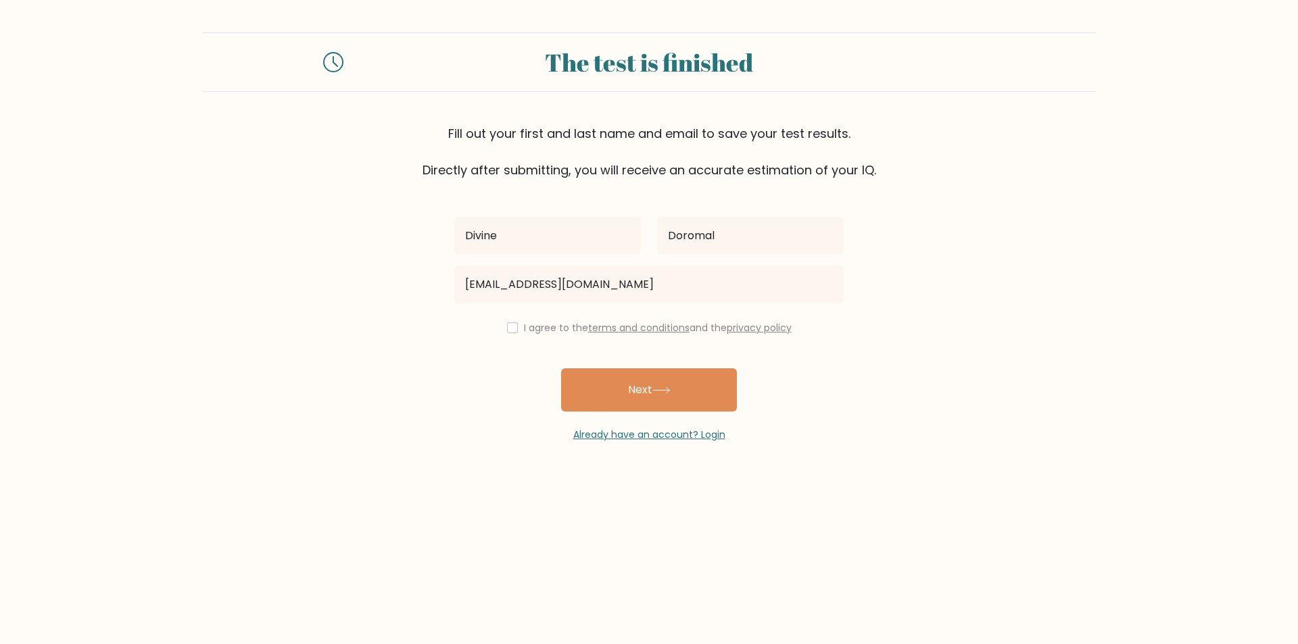
click at [517, 326] on div "I agree to the terms and conditions and the privacy policy" at bounding box center [649, 328] width 406 height 16
click at [510, 326] on input "checkbox" at bounding box center [512, 327] width 11 height 11
checkbox input "true"
click at [633, 388] on button "Next" at bounding box center [649, 389] width 176 height 43
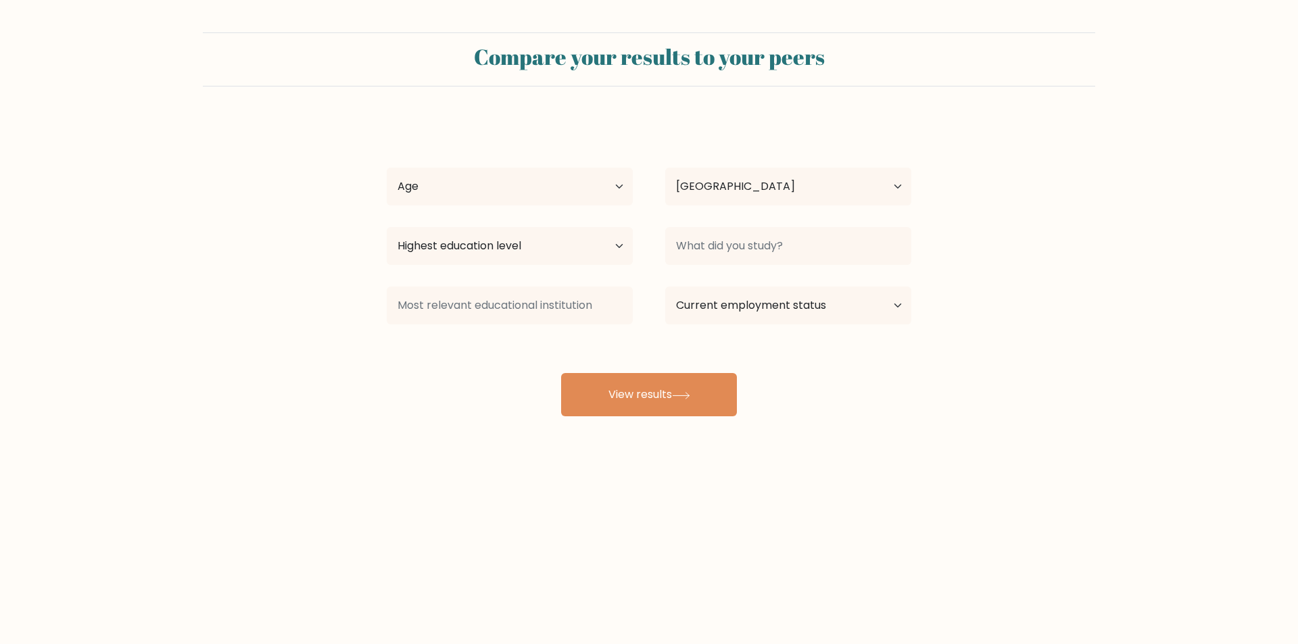
select select "PH"
click at [592, 185] on select "Age Under [DEMOGRAPHIC_DATA] [DEMOGRAPHIC_DATA] [DEMOGRAPHIC_DATA] [DEMOGRAPHIC…" at bounding box center [510, 187] width 246 height 38
select select "25_34"
click at [387, 168] on select "Age Under [DEMOGRAPHIC_DATA] [DEMOGRAPHIC_DATA] [DEMOGRAPHIC_DATA] [DEMOGRAPHIC…" at bounding box center [510, 187] width 246 height 38
click at [750, 191] on select "Country [GEOGRAPHIC_DATA] [GEOGRAPHIC_DATA] [GEOGRAPHIC_DATA] [US_STATE] [GEOGR…" at bounding box center [788, 187] width 246 height 38
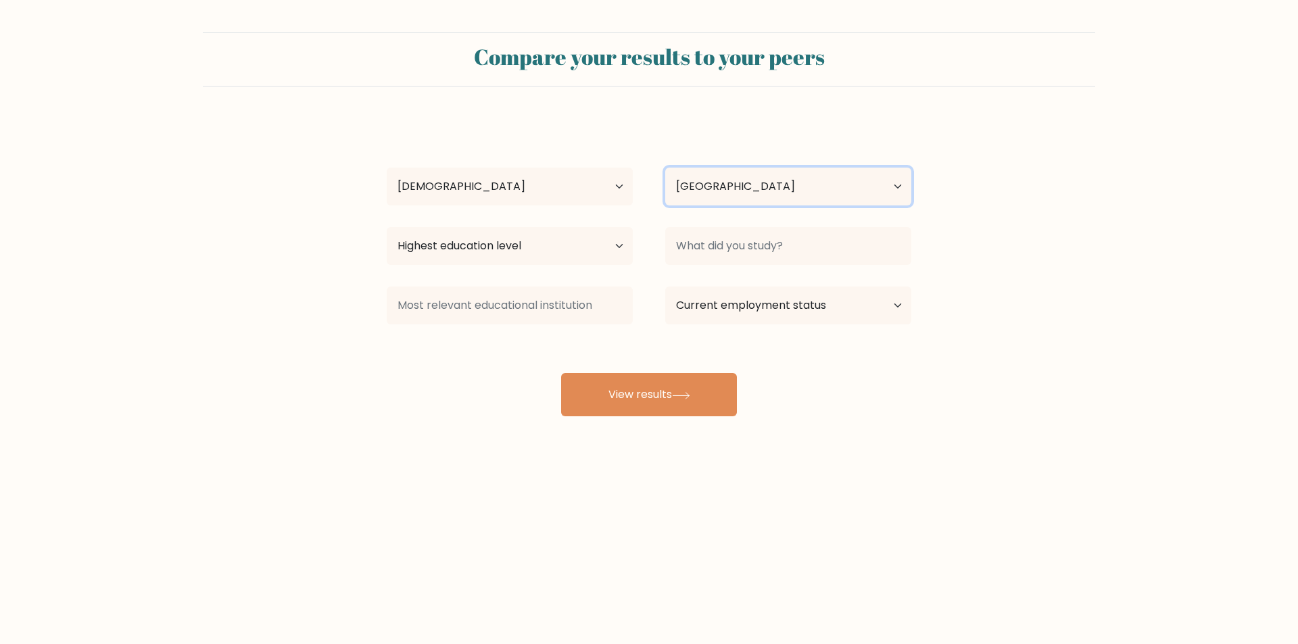
drag, startPoint x: 746, startPoint y: 192, endPoint x: 727, endPoint y: 196, distance: 19.4
click at [746, 192] on select "Country [GEOGRAPHIC_DATA] [GEOGRAPHIC_DATA] [GEOGRAPHIC_DATA] [US_STATE] [GEOGR…" at bounding box center [788, 187] width 246 height 38
click at [548, 241] on select "Highest education level No schooling Primary Lower Secondary Upper Secondary Oc…" at bounding box center [510, 246] width 246 height 38
select select "bachelors_degree"
click at [387, 227] on select "Highest education level No schooling Primary Lower Secondary Upper Secondary Oc…" at bounding box center [510, 246] width 246 height 38
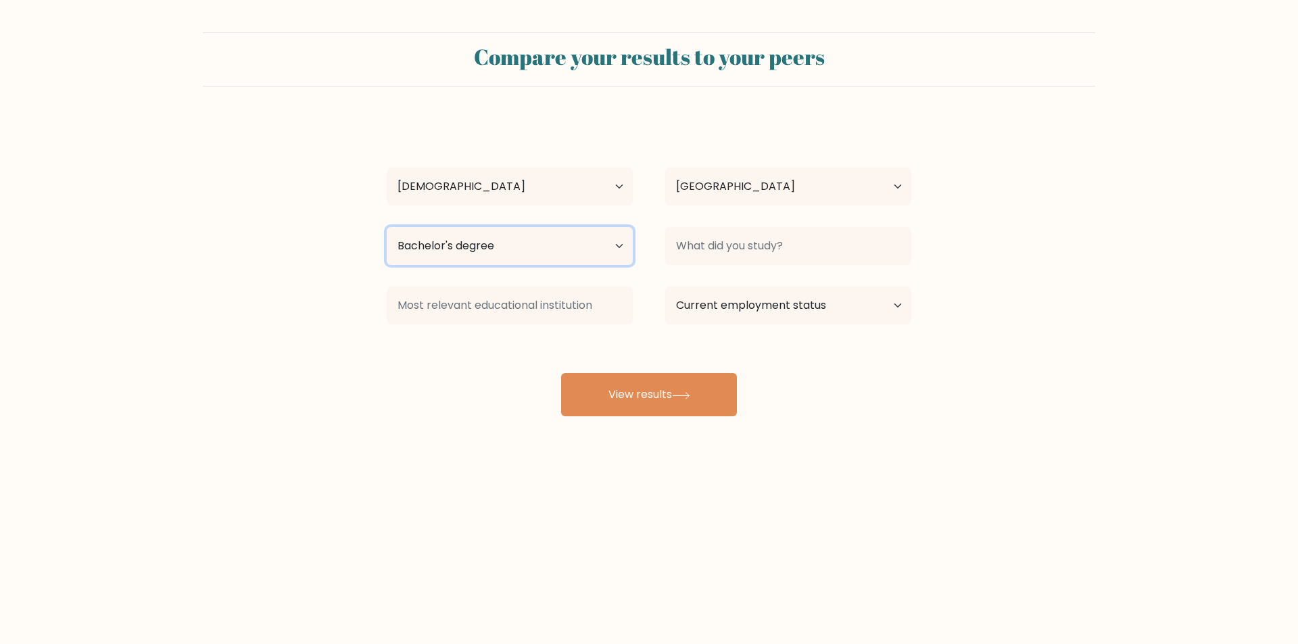
click at [569, 242] on select "Highest education level No schooling Primary Lower Secondary Upper Secondary Oc…" at bounding box center [510, 246] width 246 height 38
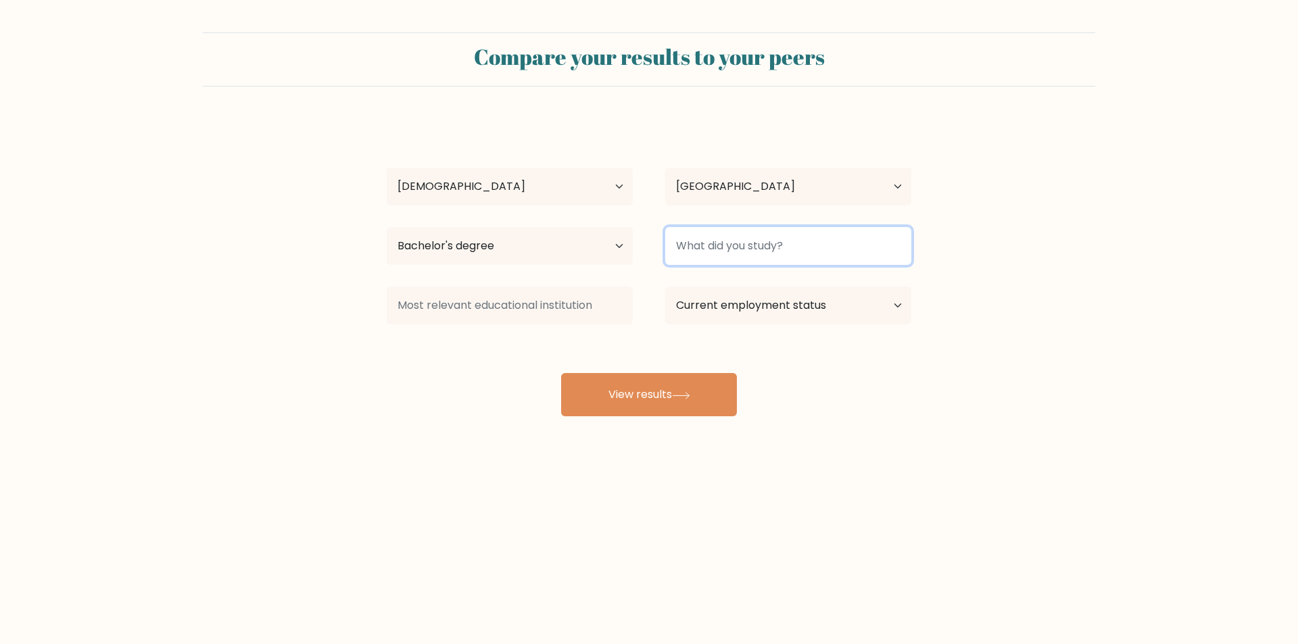
click at [805, 246] on input at bounding box center [788, 246] width 246 height 38
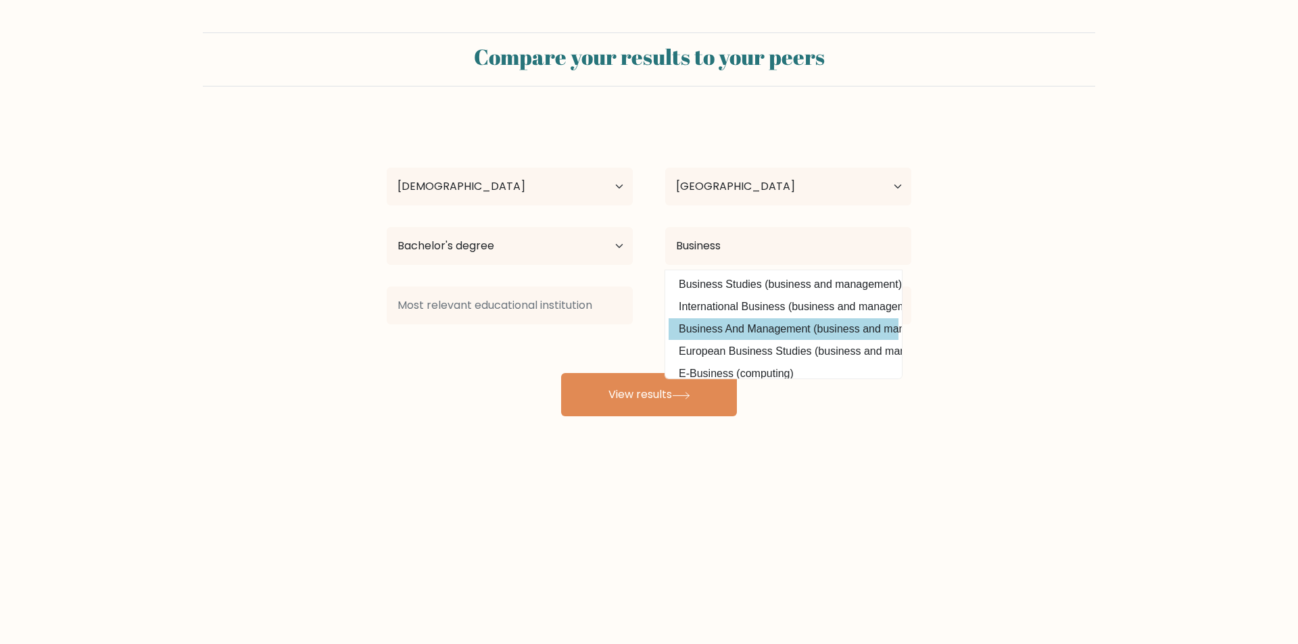
click at [789, 326] on option "Business And Management (business and management)" at bounding box center [784, 329] width 230 height 22
type input "Business And Management"
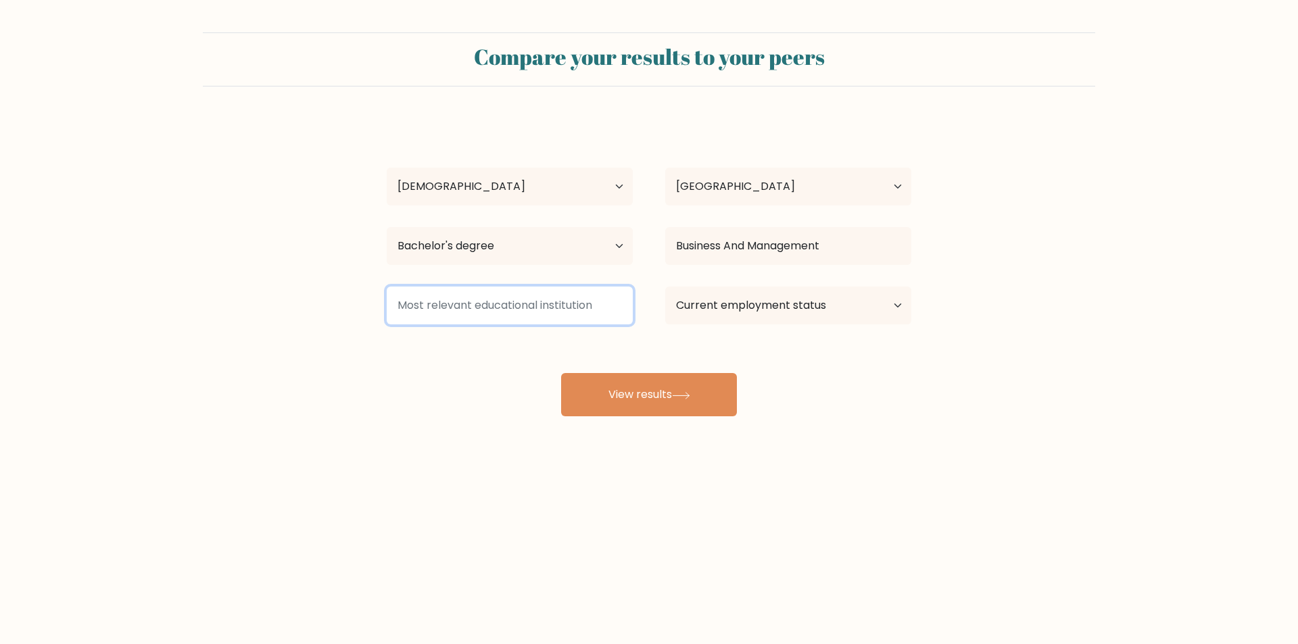
click at [535, 312] on input at bounding box center [510, 306] width 246 height 38
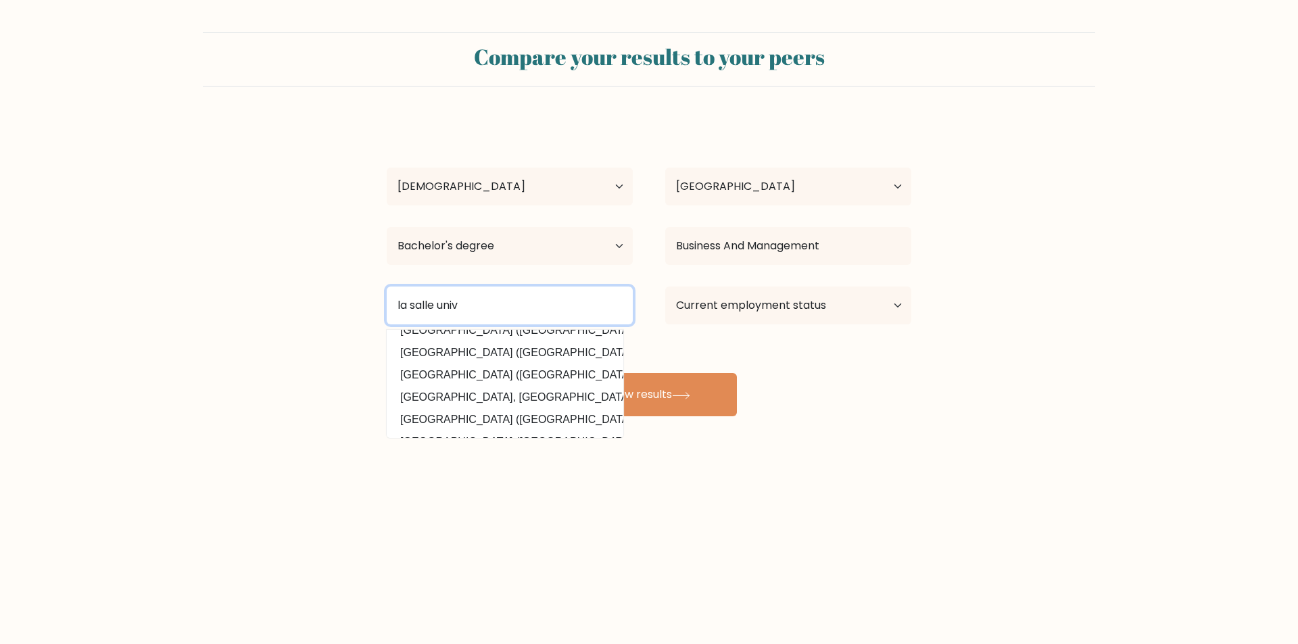
scroll to position [132, 0]
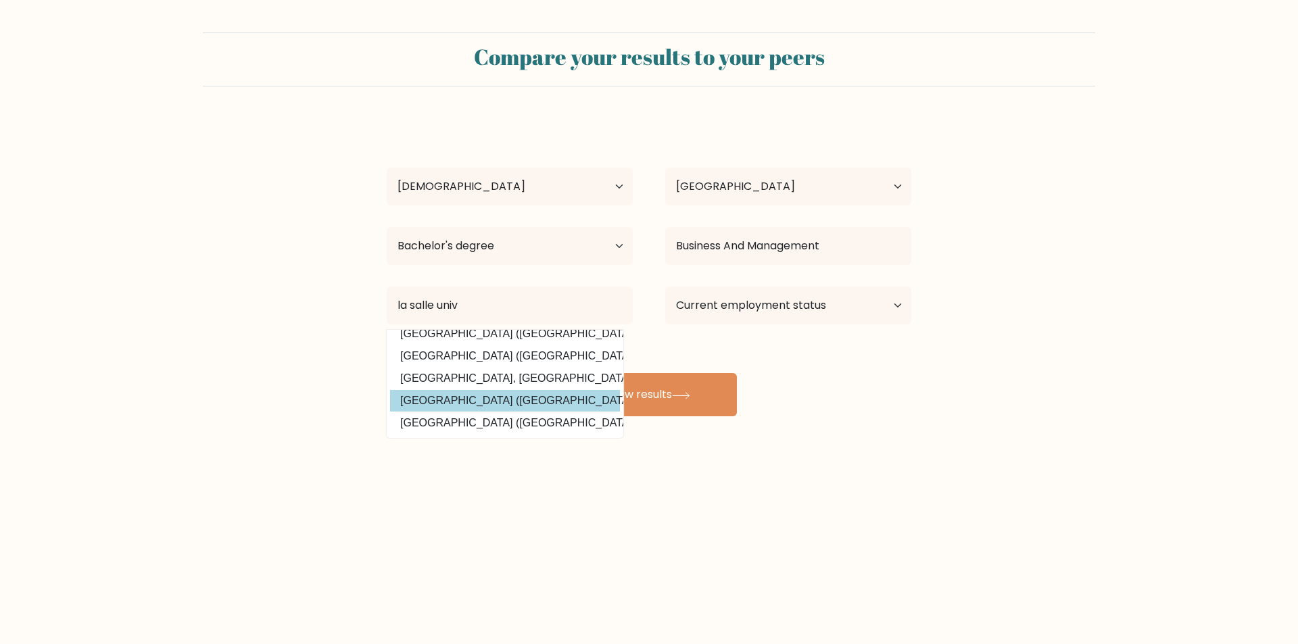
click at [566, 393] on option "De La Salle University (Philippines)" at bounding box center [505, 401] width 230 height 22
type input "[GEOGRAPHIC_DATA]"
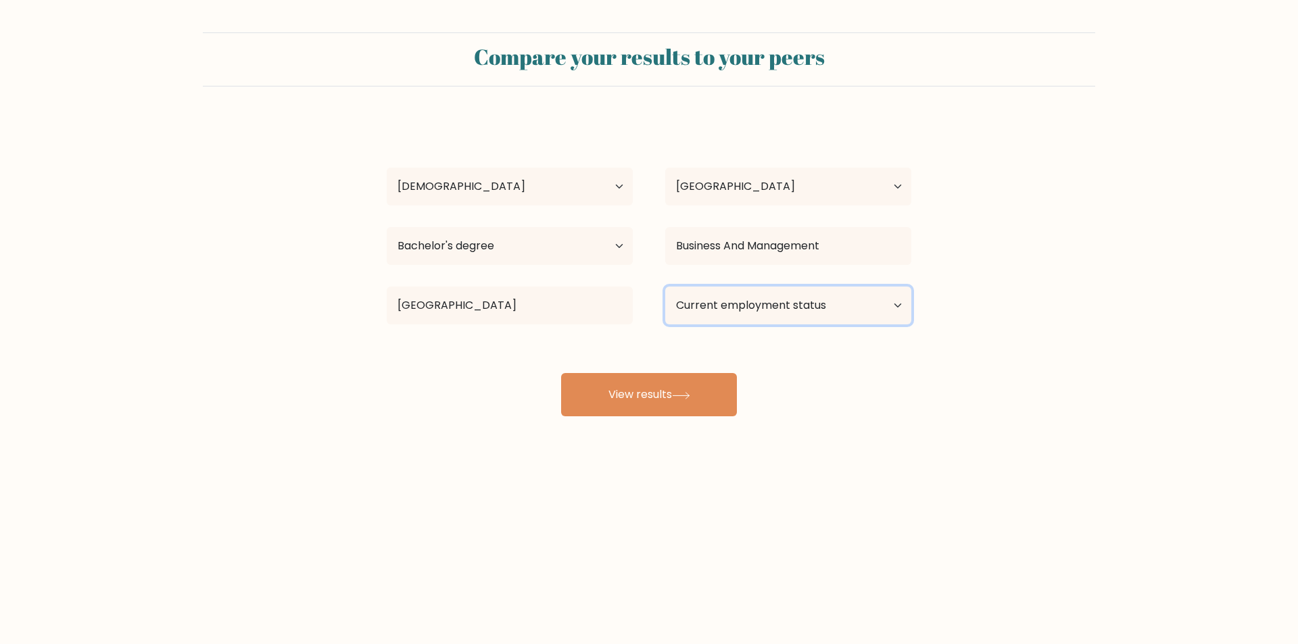
click at [759, 308] on select "Current employment status Employed Student Retired Other / prefer not to answer" at bounding box center [788, 306] width 246 height 38
select select "other"
click at [665, 287] on select "Current employment status Employed Student Retired Other / prefer not to answer" at bounding box center [788, 306] width 246 height 38
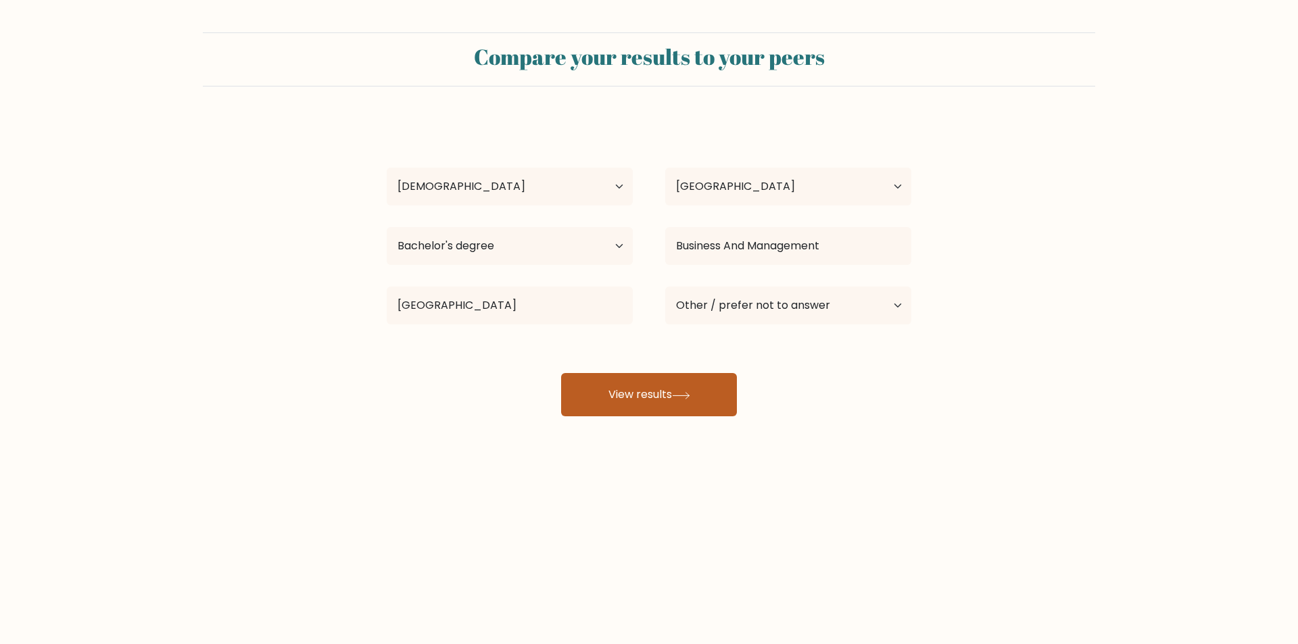
click at [717, 391] on button "View results" at bounding box center [649, 394] width 176 height 43
